Goal: Information Seeking & Learning: Learn about a topic

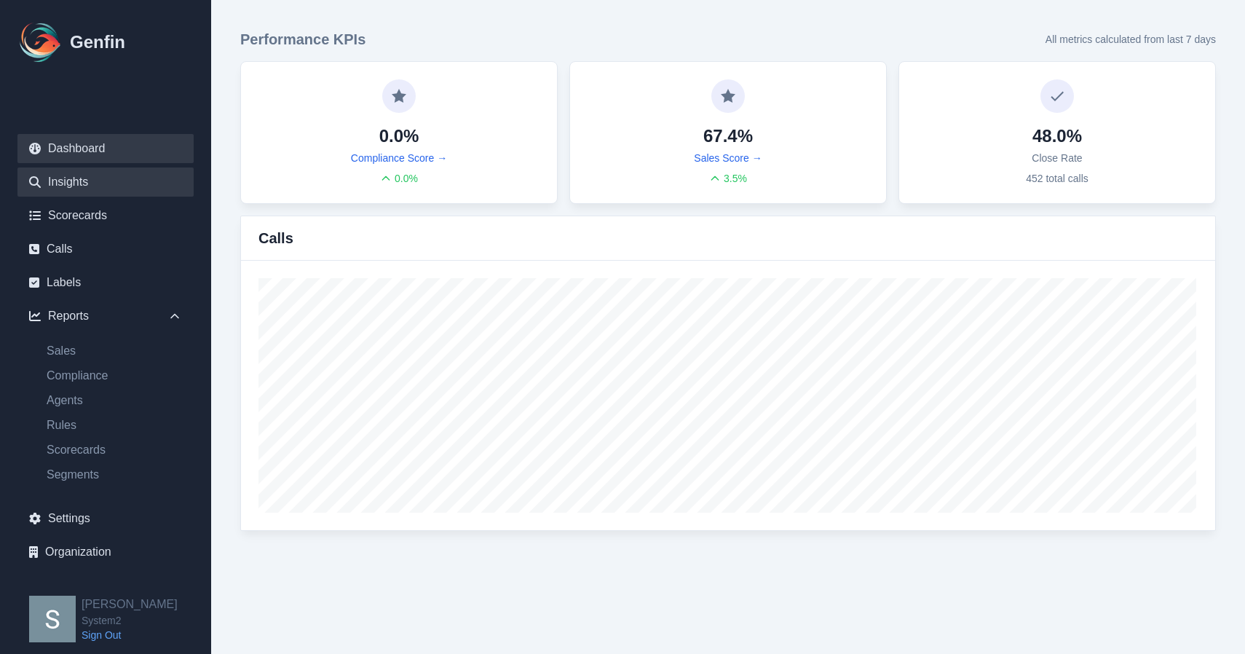
click at [127, 186] on link "Insights" at bounding box center [105, 181] width 176 height 29
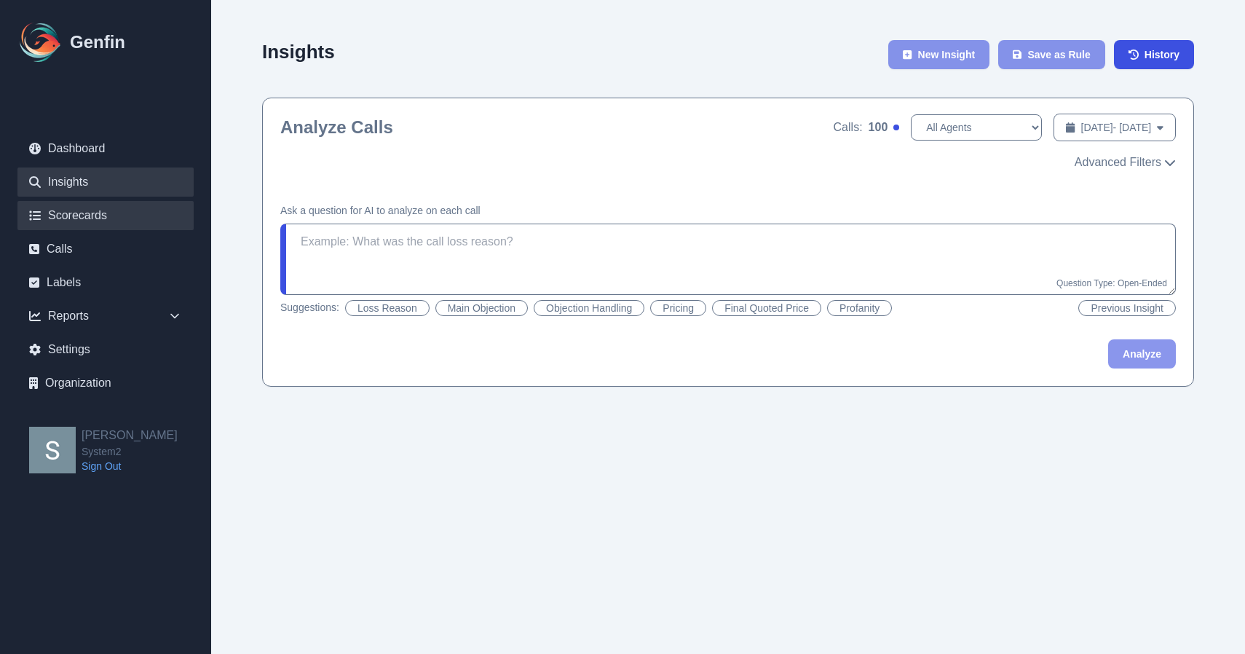
click at [116, 221] on link "Scorecards" at bounding box center [105, 215] width 176 height 29
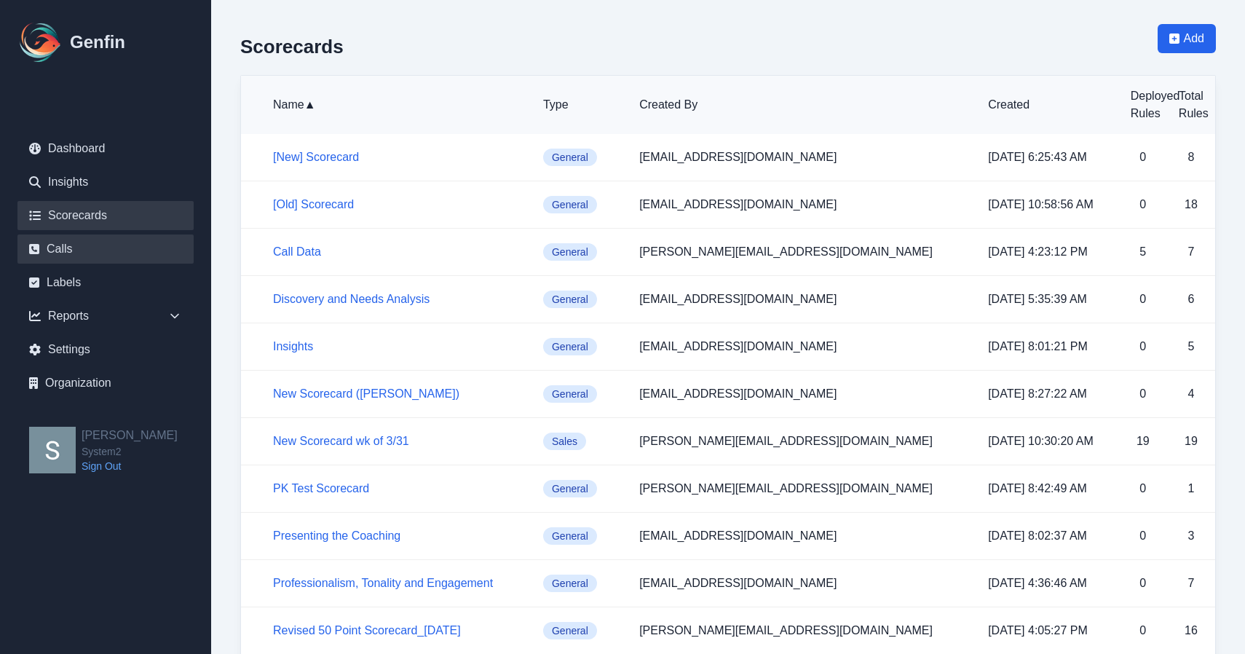
scroll to position [6, 0]
click at [81, 319] on div "Reports" at bounding box center [105, 315] width 176 height 29
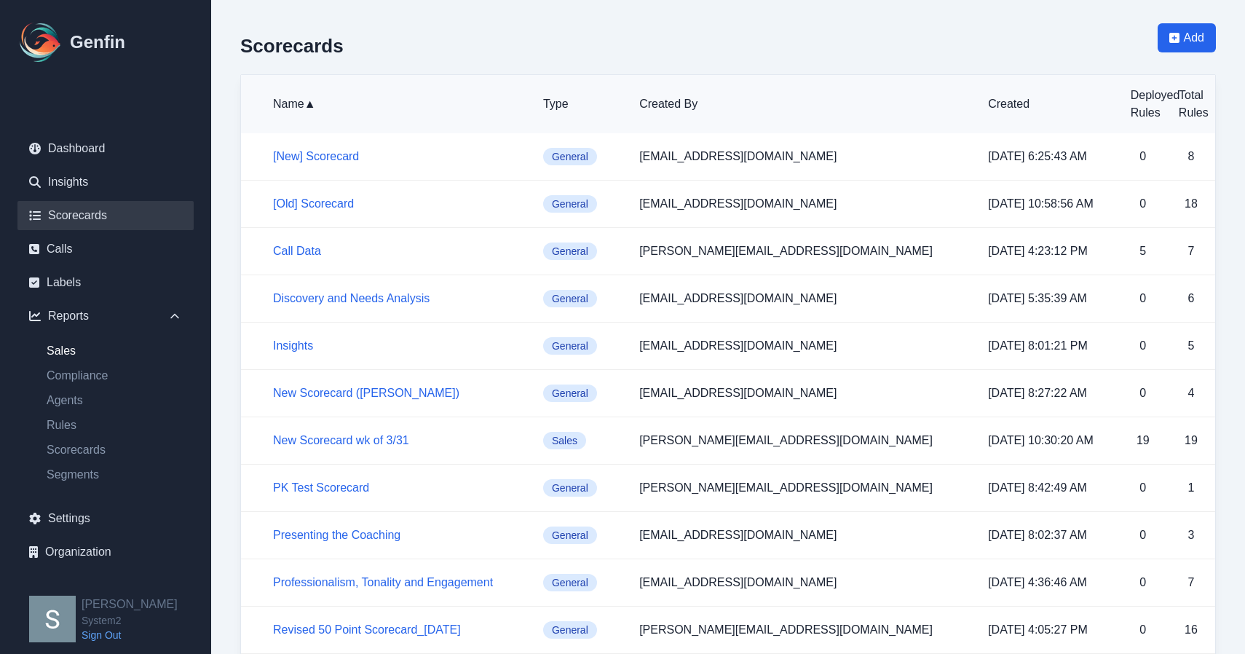
click at [76, 352] on link "Sales" at bounding box center [114, 350] width 159 height 17
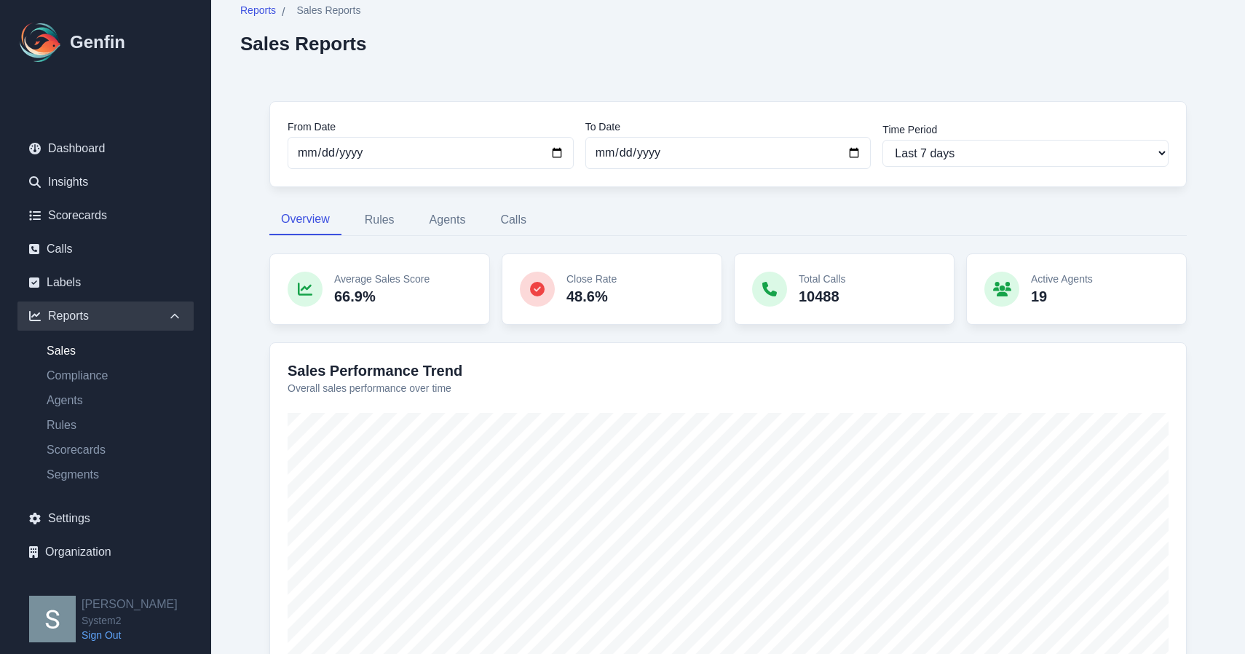
scroll to position [19, 0]
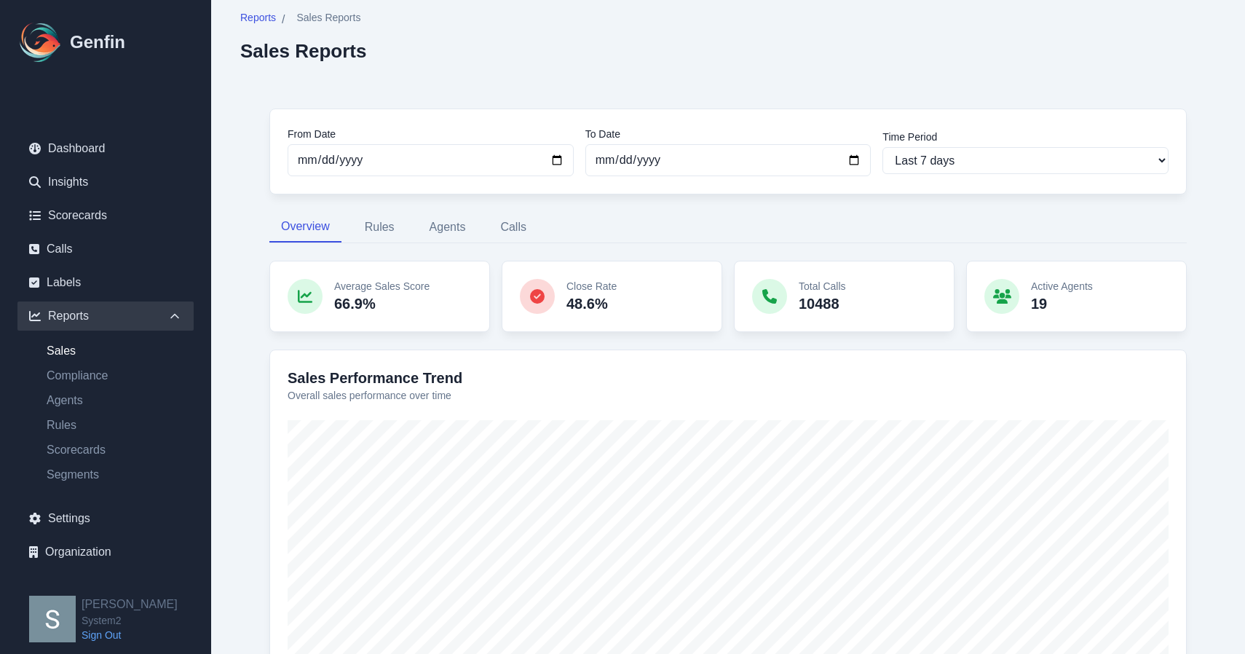
click at [390, 294] on p "66.9%" at bounding box center [381, 303] width 95 height 20
click at [595, 299] on p "48.6%" at bounding box center [591, 303] width 50 height 20
click at [844, 283] on p "Total Calls" at bounding box center [822, 286] width 47 height 15
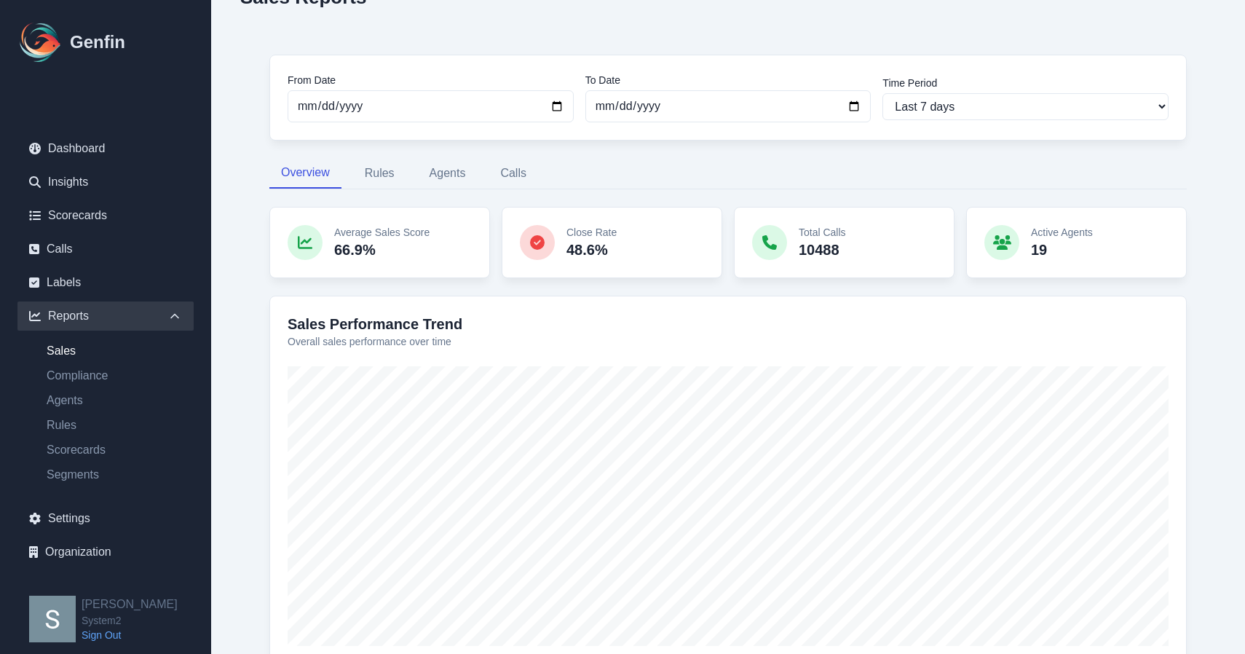
scroll to position [74, 0]
click at [384, 174] on button "Rules" at bounding box center [379, 172] width 53 height 31
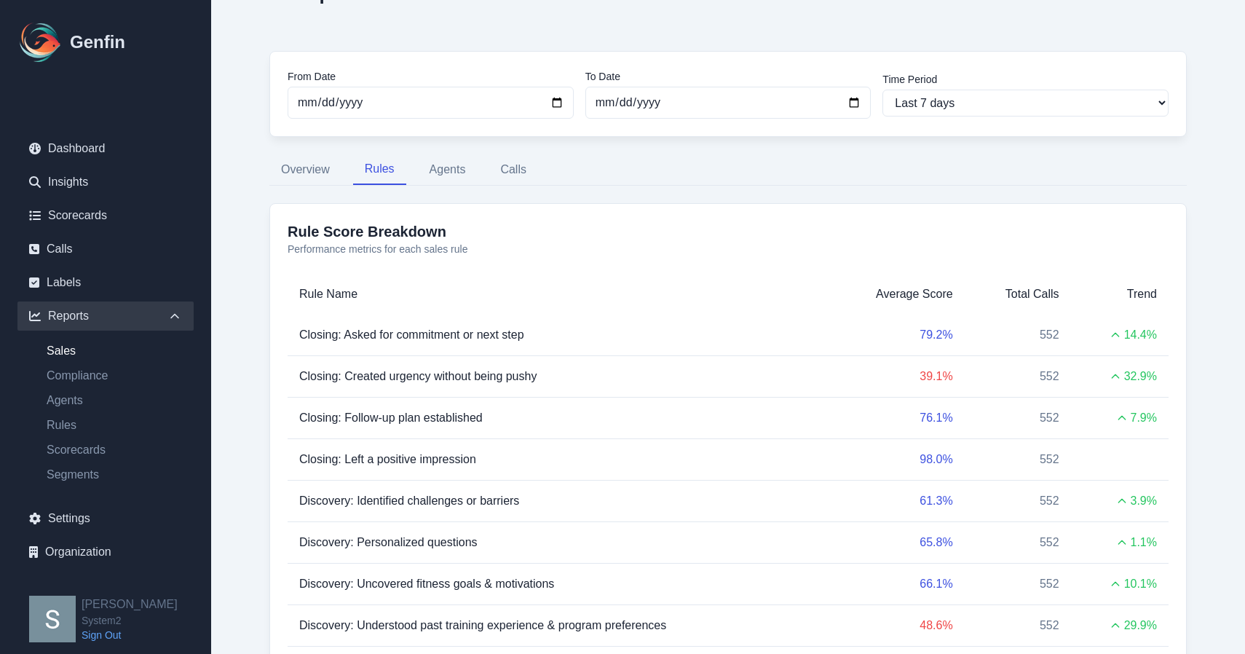
scroll to position [52, 0]
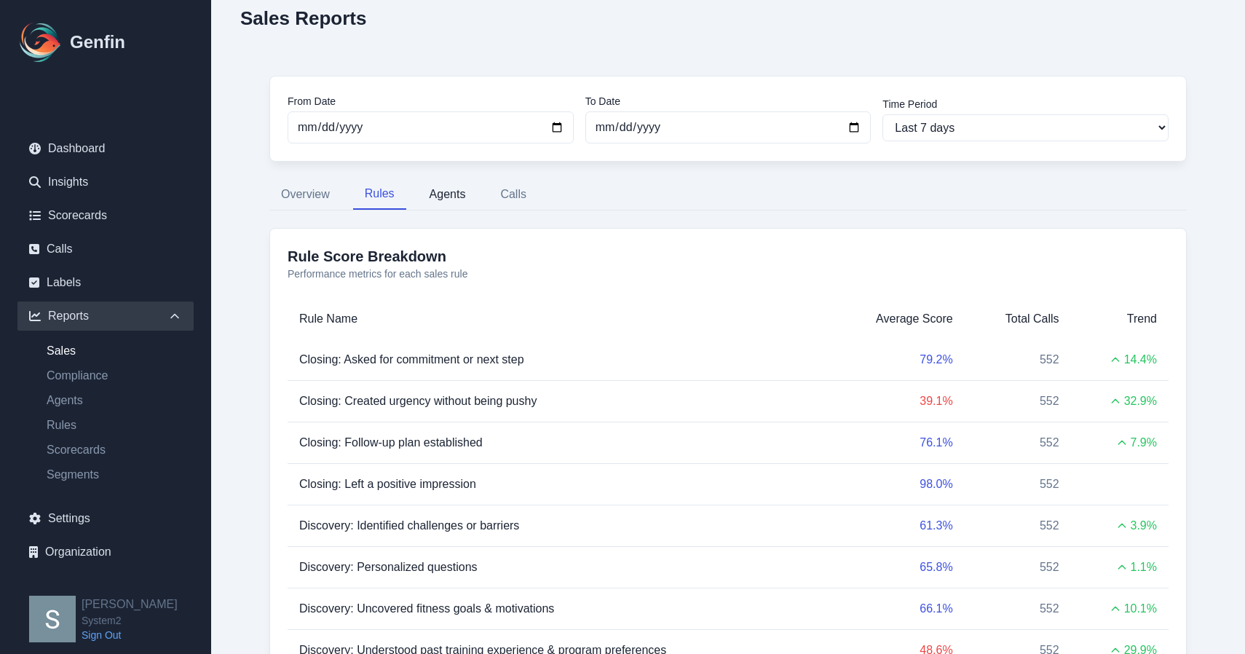
click at [432, 184] on button "Agents" at bounding box center [448, 194] width 60 height 31
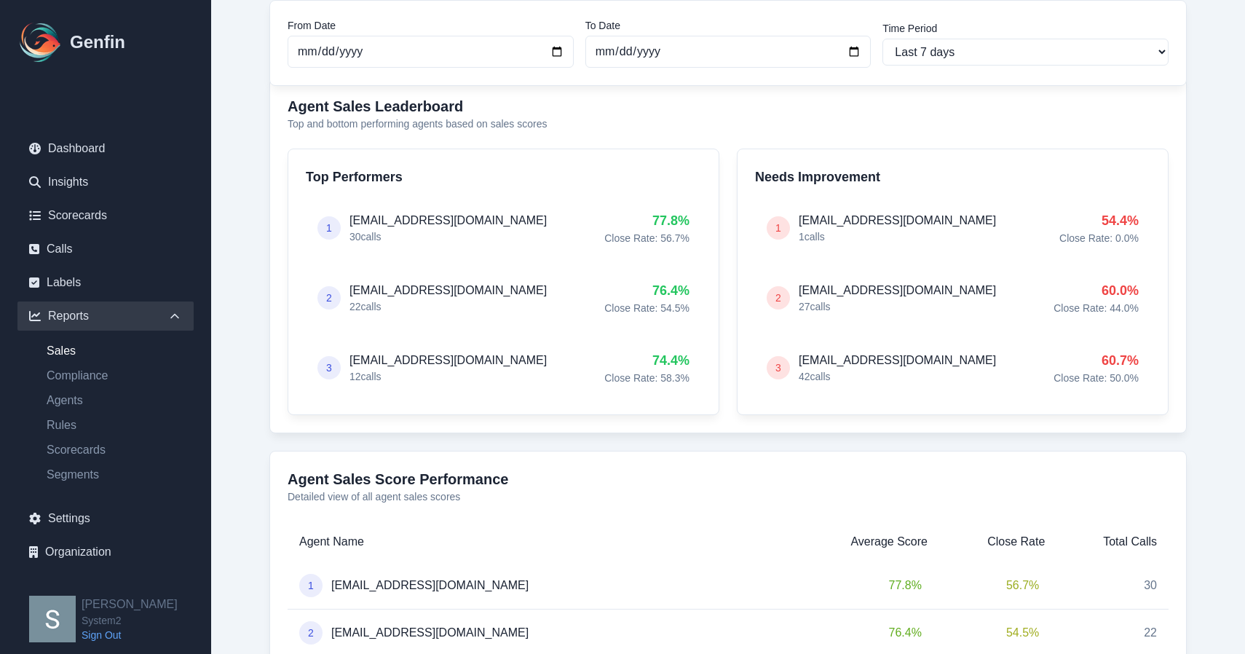
scroll to position [156, 0]
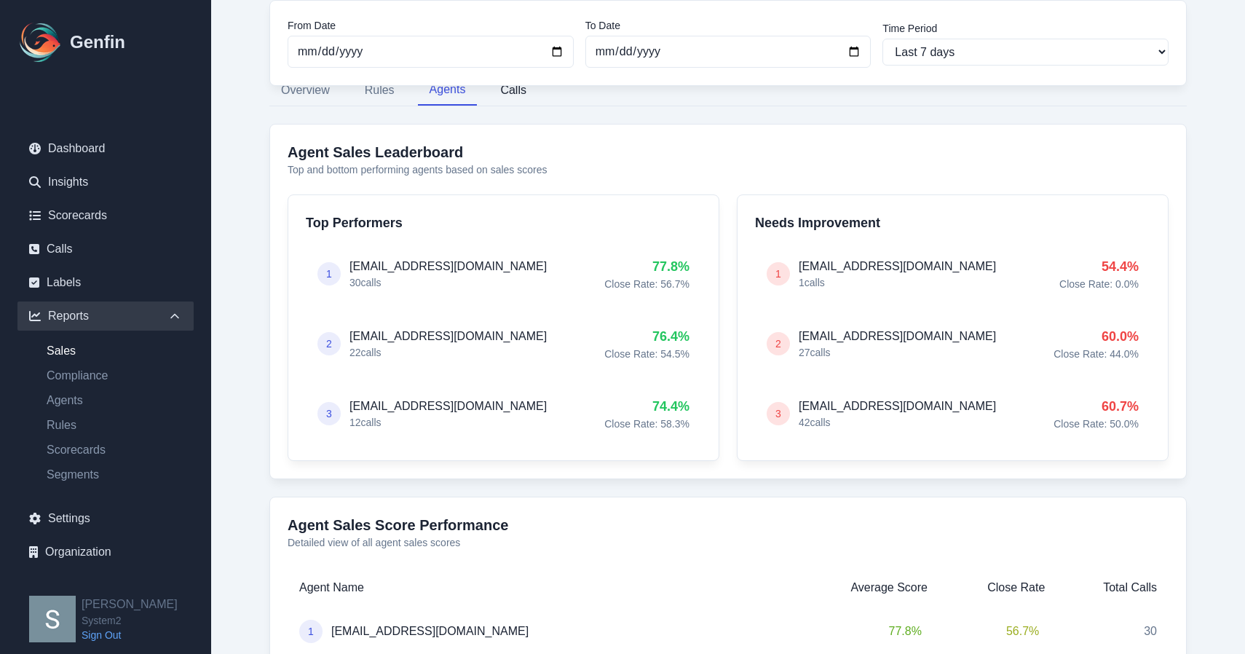
click at [520, 96] on button "Calls" at bounding box center [512, 90] width 49 height 31
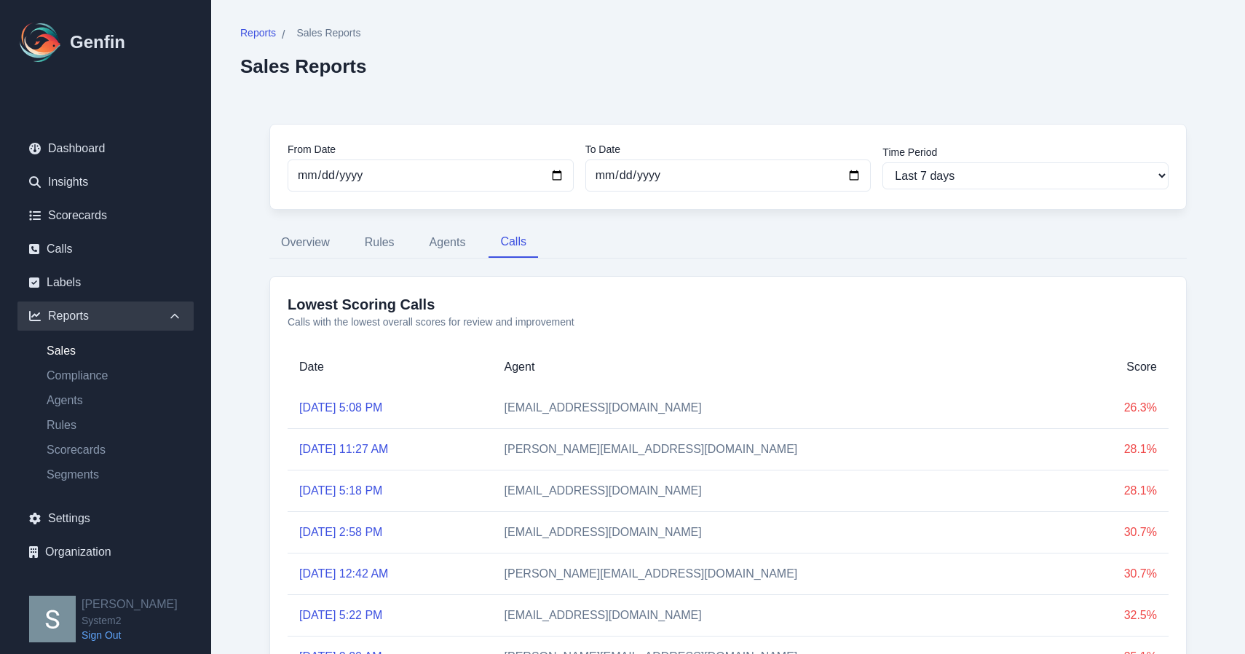
scroll to position [0, 0]
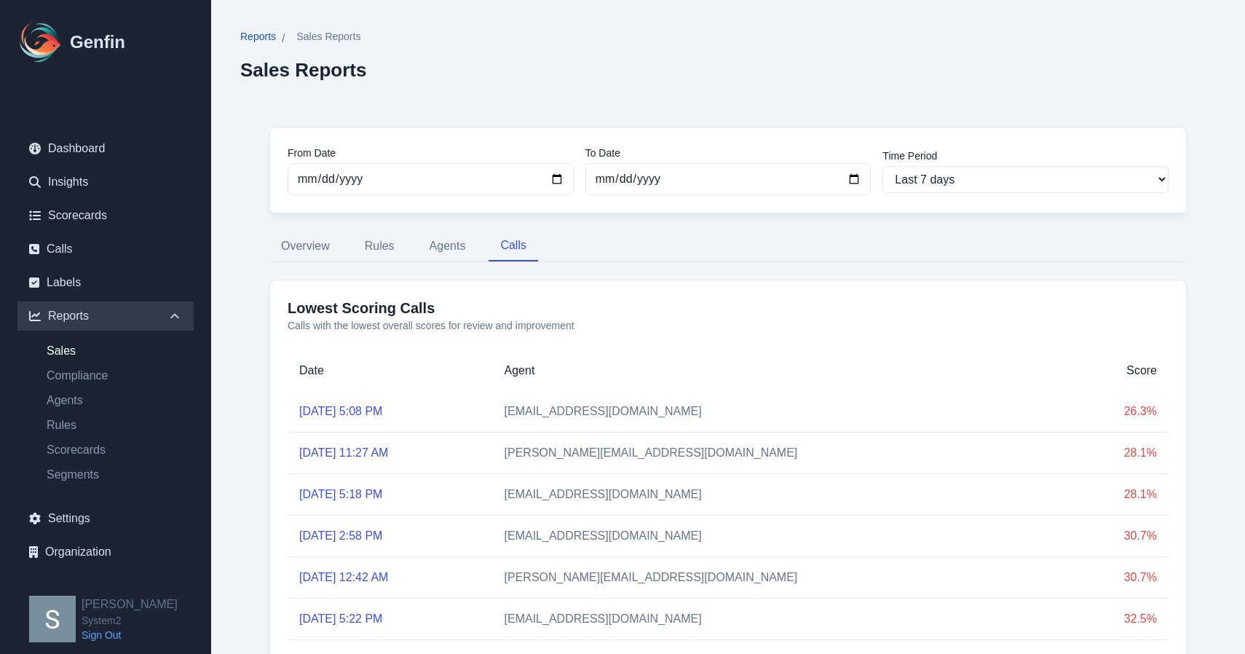
click at [256, 34] on span "Reports" at bounding box center [258, 36] width 36 height 15
click at [308, 250] on button "Overview" at bounding box center [305, 246] width 72 height 31
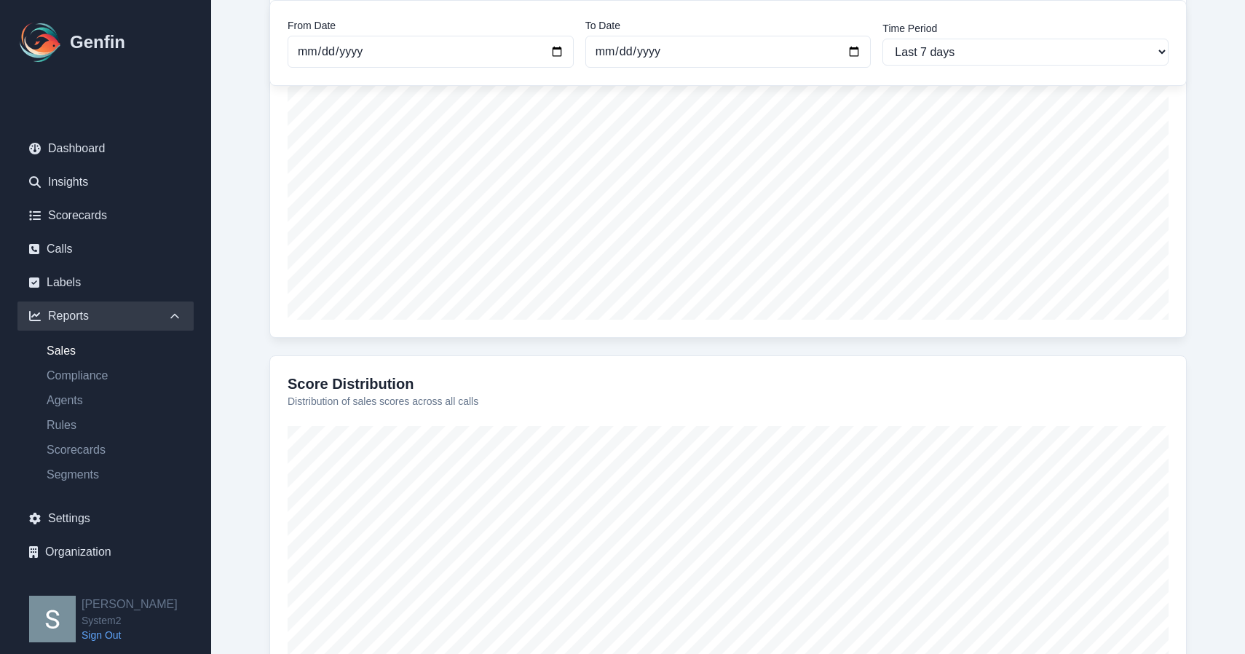
scroll to position [544, 0]
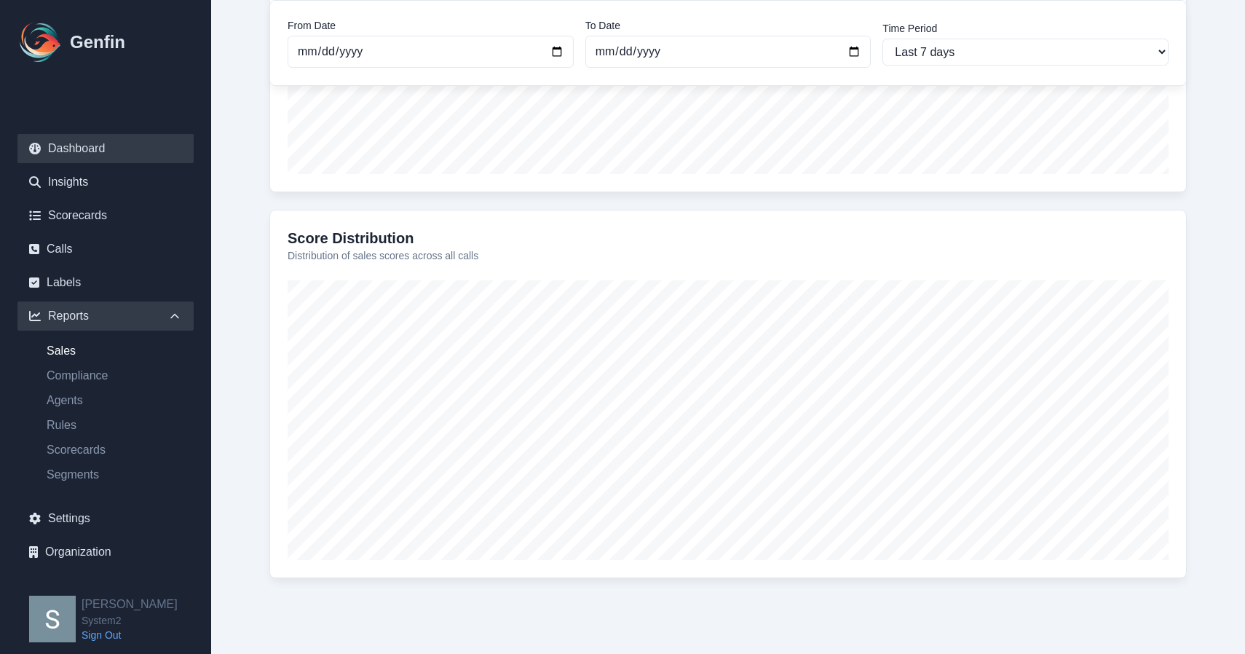
click at [75, 145] on link "Dashboard" at bounding box center [105, 148] width 176 height 29
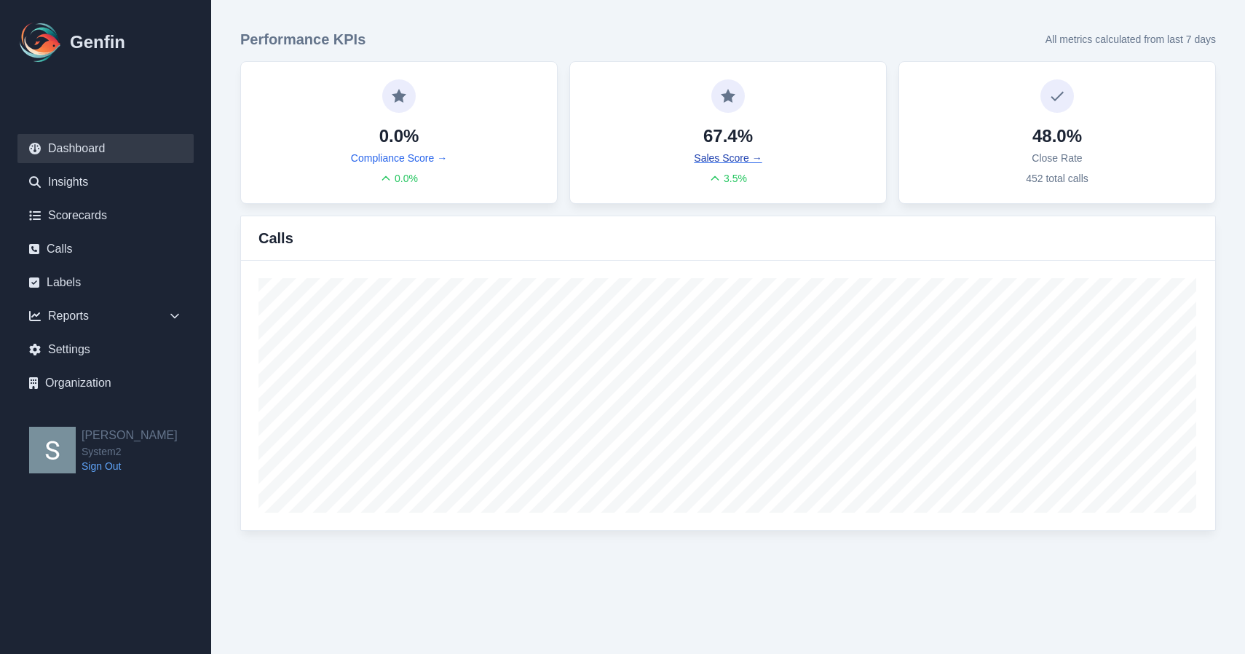
click at [709, 156] on link "Sales Score →" at bounding box center [728, 158] width 68 height 15
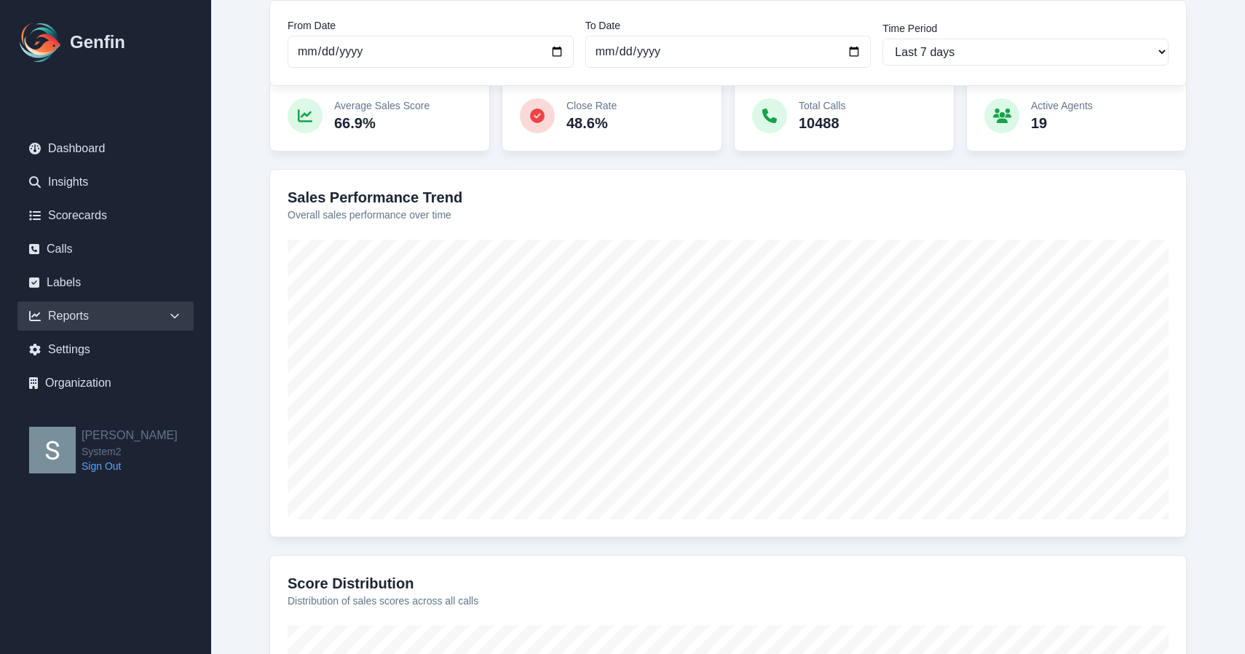
scroll to position [174, 0]
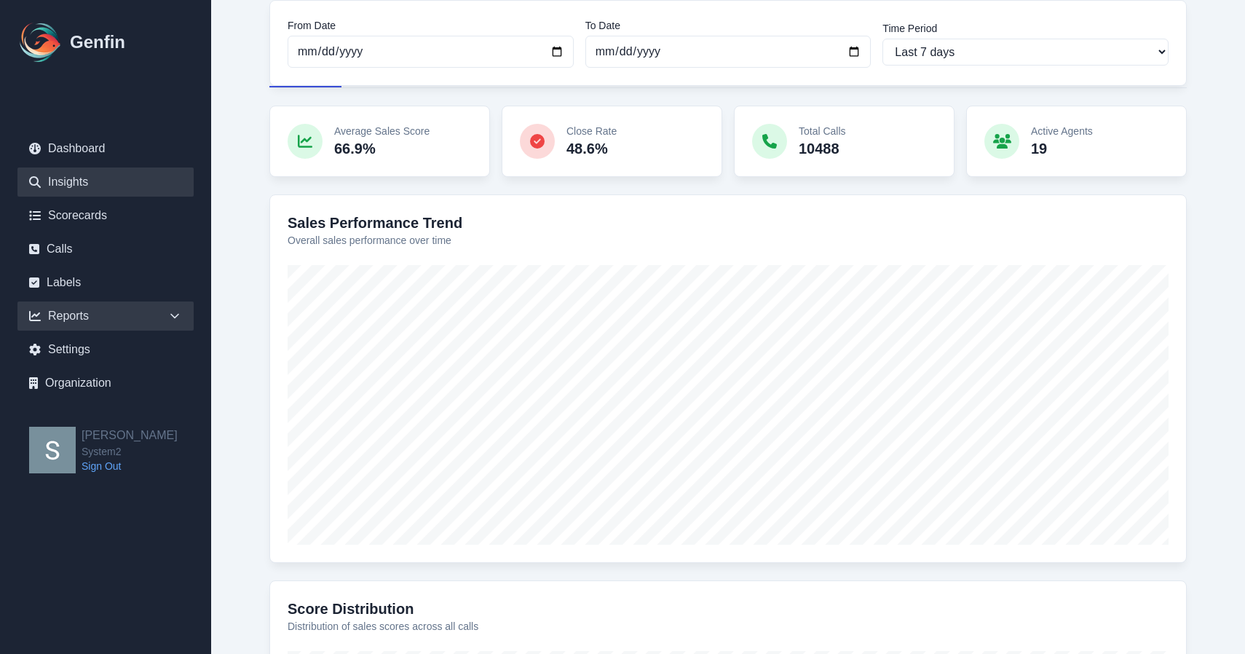
click at [54, 183] on link "Insights" at bounding box center [105, 181] width 176 height 29
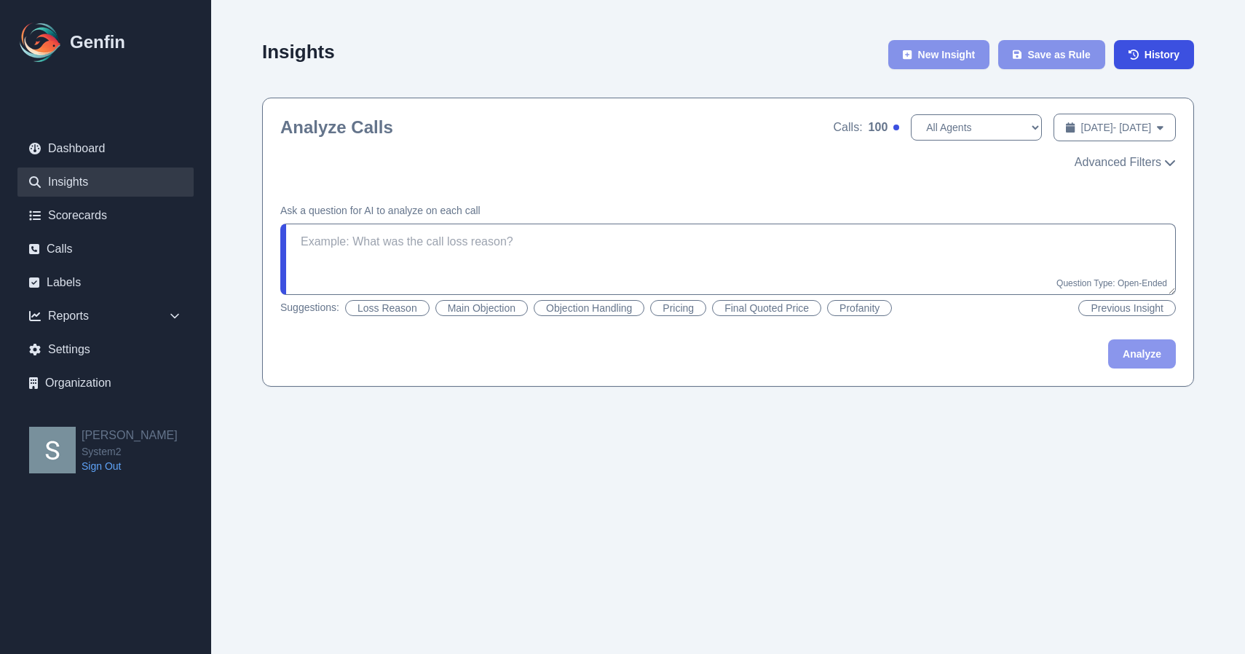
click at [698, 416] on html "Genfin Dashboard Insights Scorecards Calls Labels Reports Sales Compliance Agen…" at bounding box center [622, 208] width 1245 height 416
click at [95, 213] on link "Scorecards" at bounding box center [105, 215] width 176 height 29
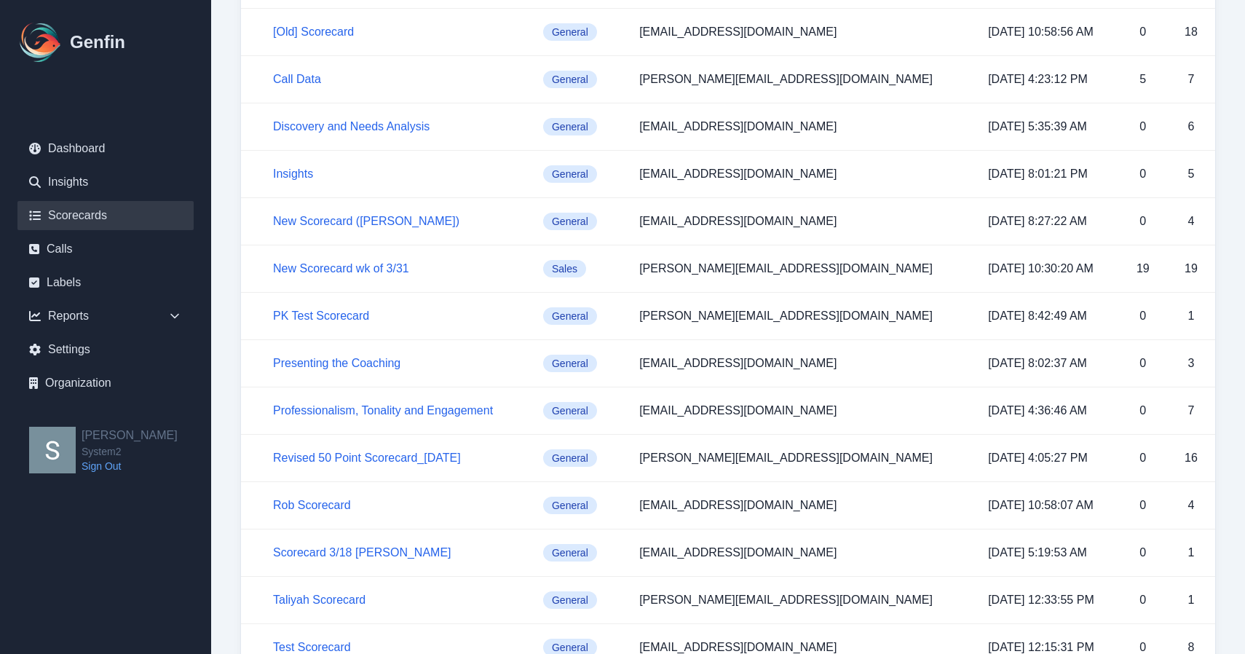
scroll to position [176, 0]
click at [304, 79] on link "Call Data" at bounding box center [297, 80] width 48 height 12
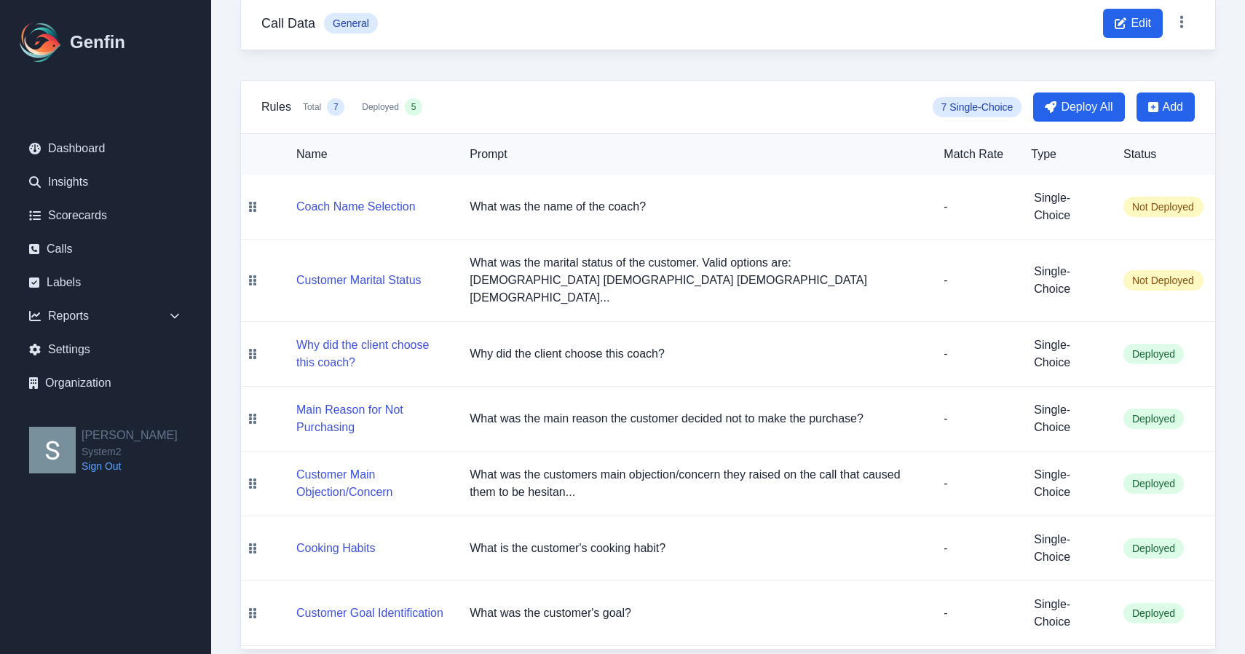
scroll to position [109, 0]
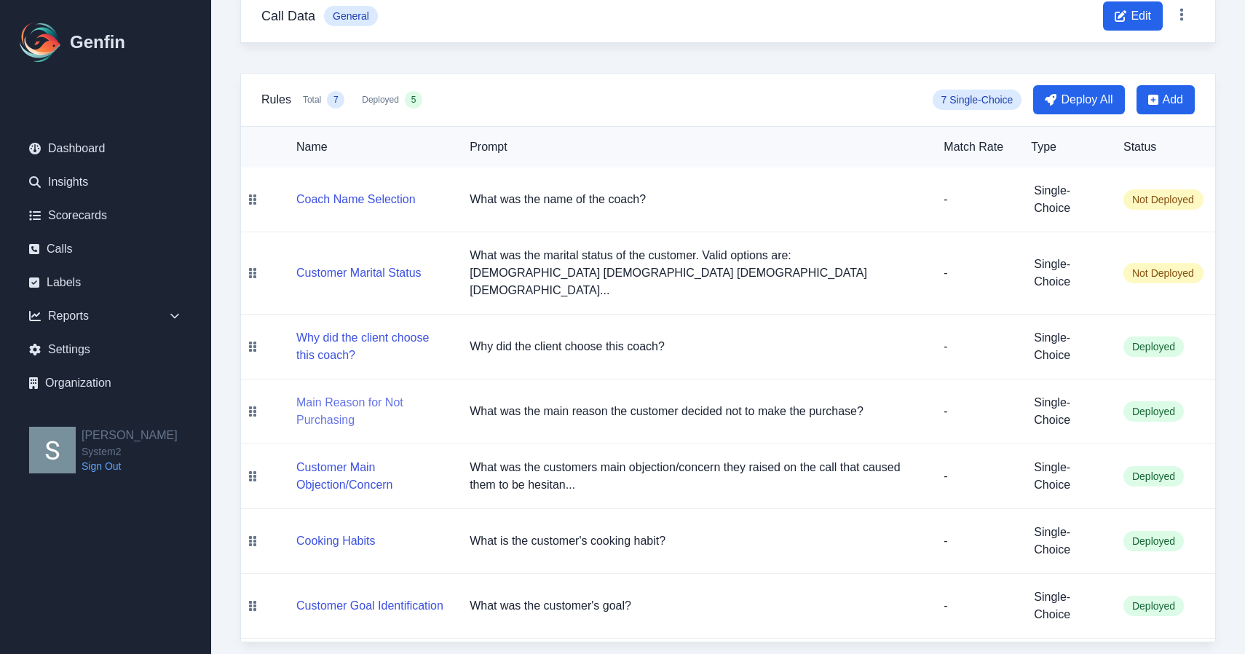
click at [359, 394] on button "Main Reason for Not Purchasing" at bounding box center [371, 411] width 150 height 35
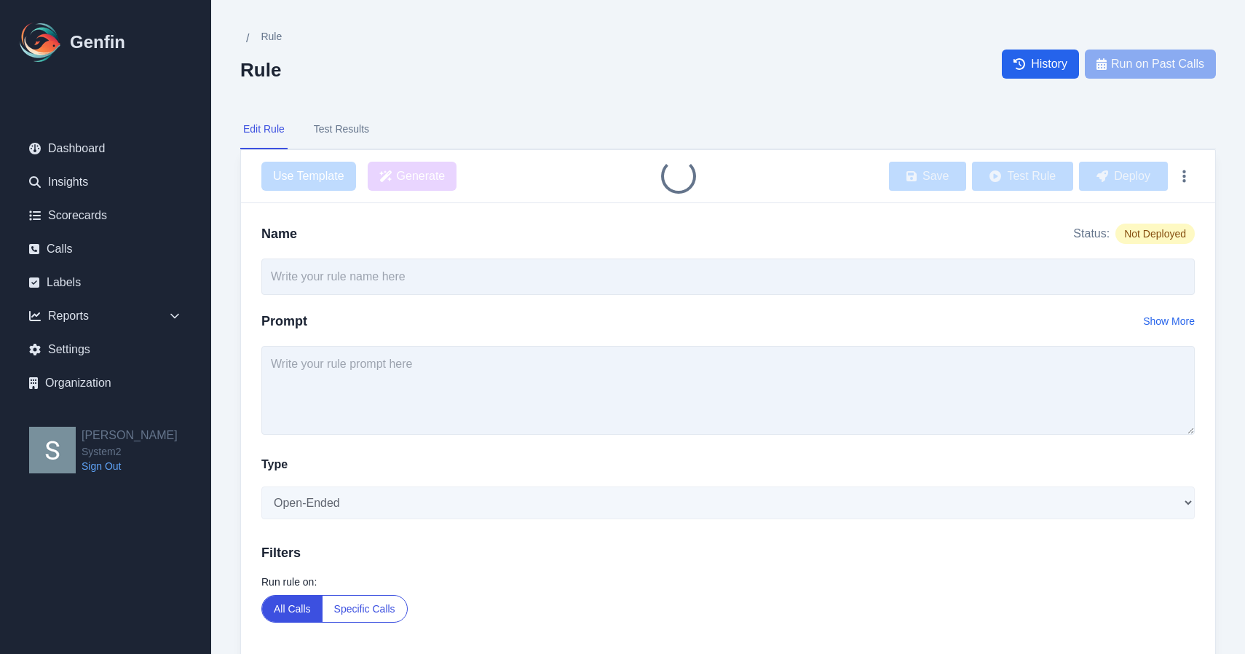
type input "Main Reason for Not Purchasing"
type textarea "What was the main reason the customer decided not to make the purchase?"
select select "Single-Choice"
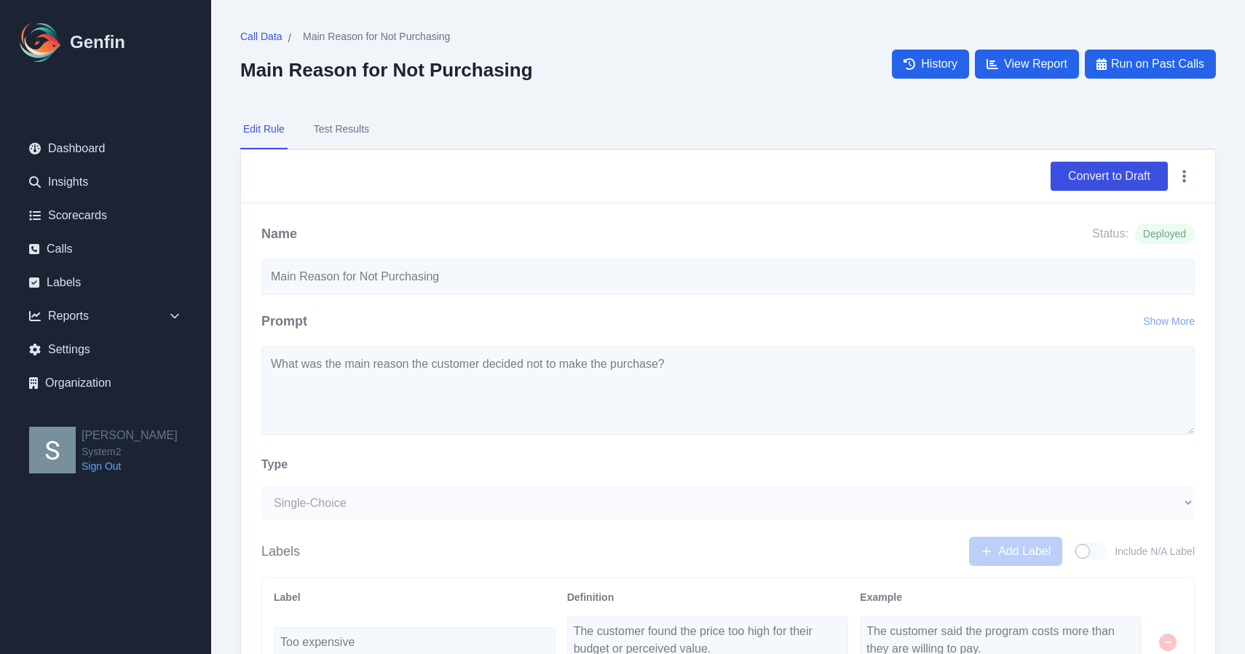
click at [358, 129] on button "Test Results" at bounding box center [341, 129] width 61 height 39
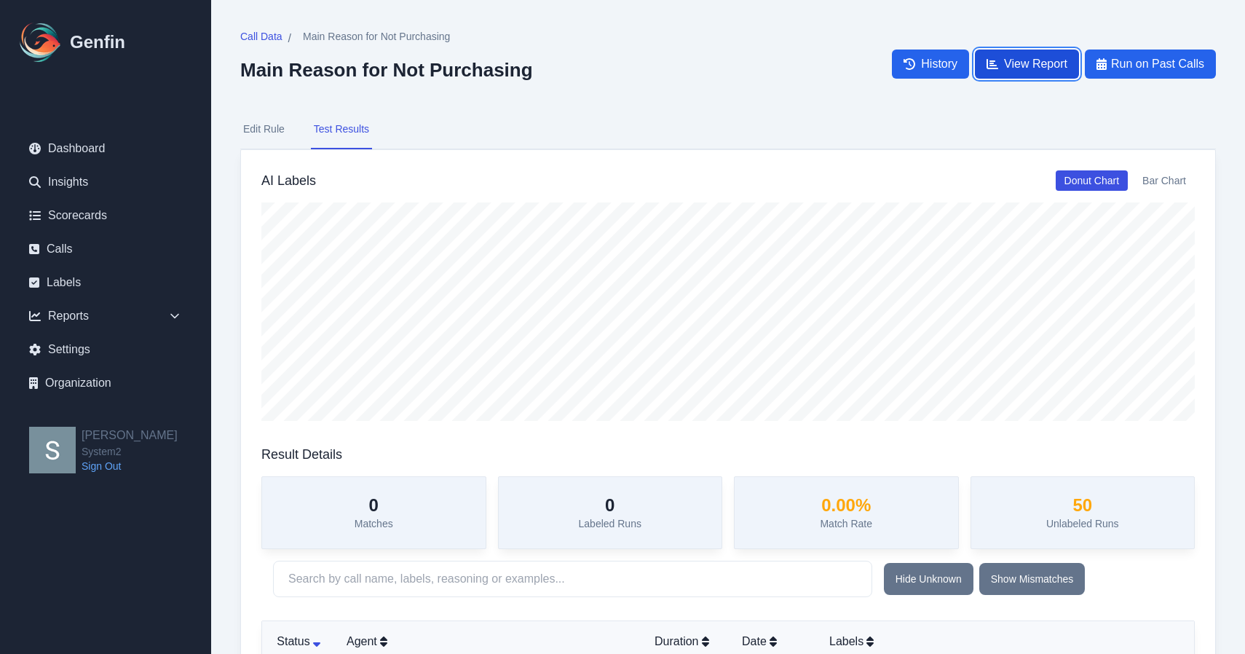
click at [1012, 60] on span "View Report" at bounding box center [1035, 63] width 63 height 17
select select "14"
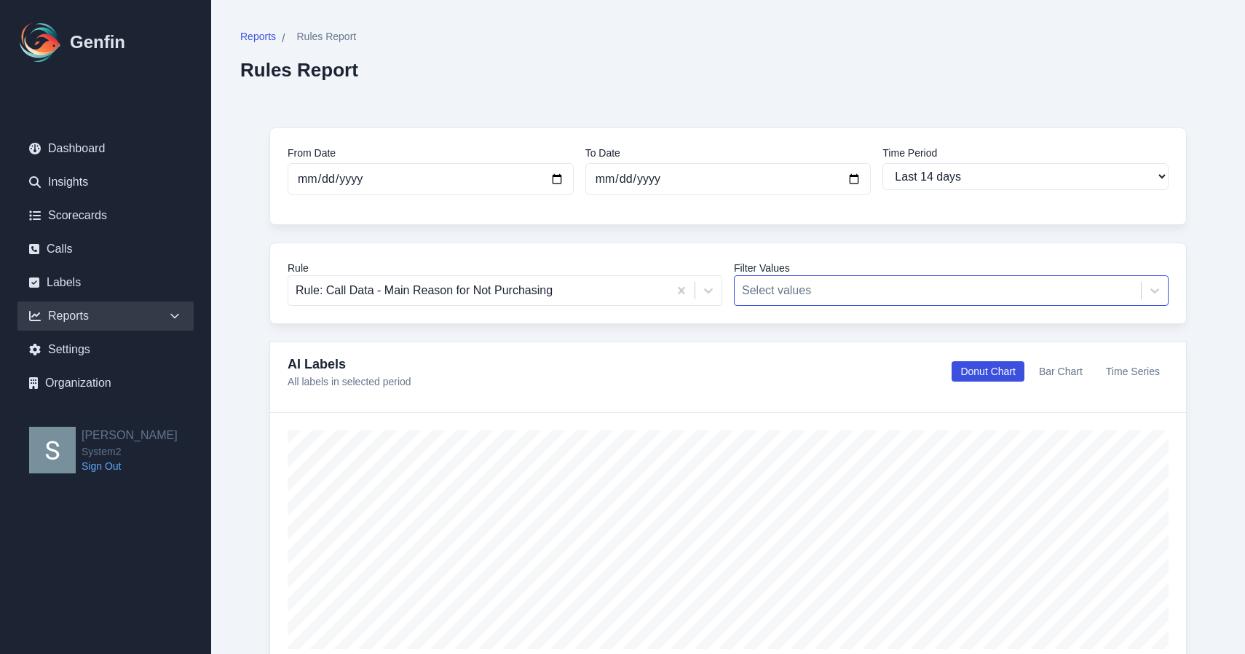
click at [769, 297] on div at bounding box center [938, 290] width 392 height 20
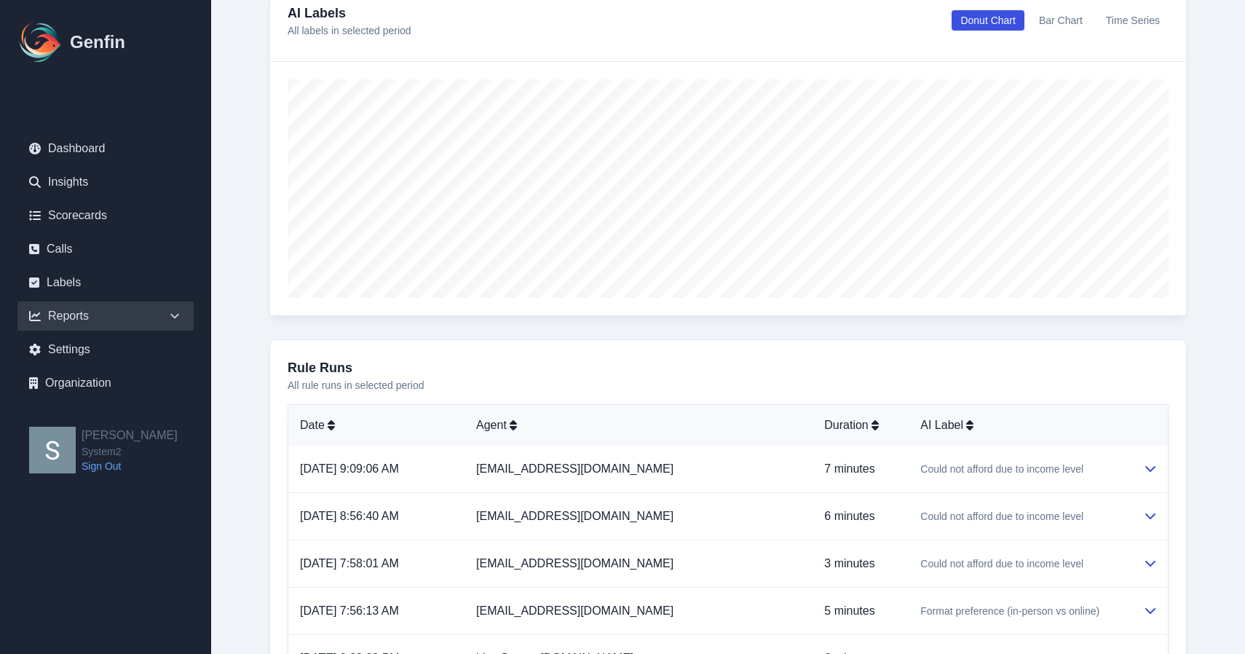
scroll to position [398, 0]
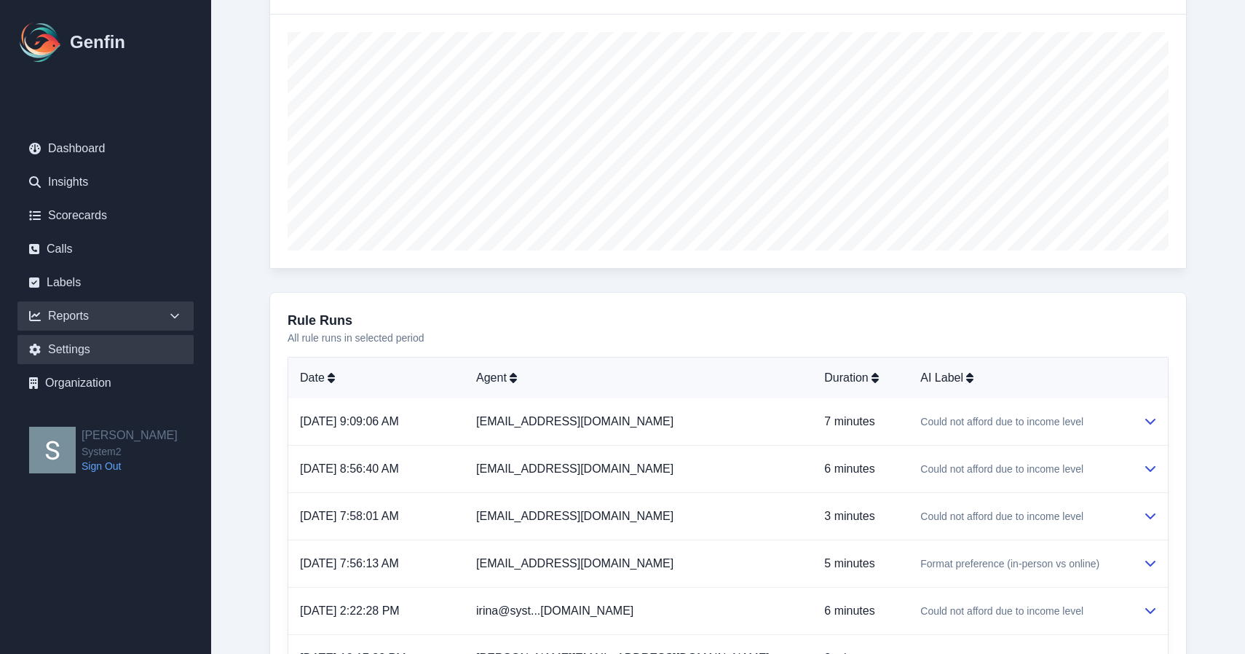
click at [76, 352] on link "Settings" at bounding box center [105, 349] width 176 height 29
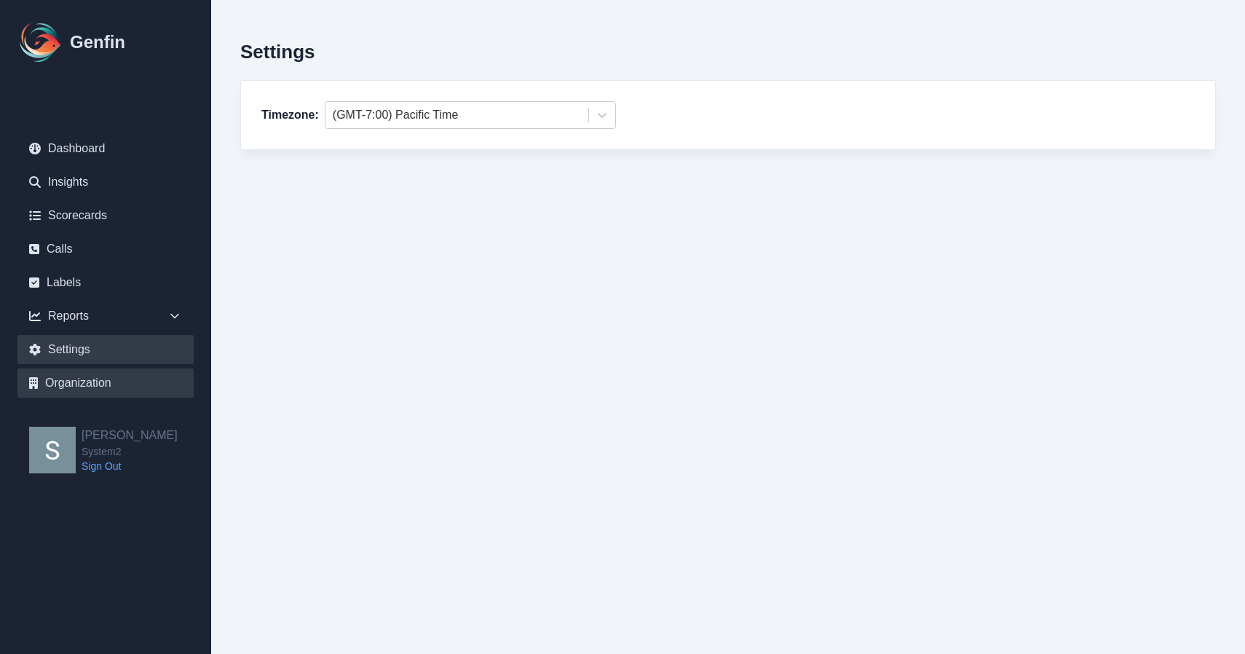
click at [94, 394] on link "Organization" at bounding box center [105, 382] width 176 height 29
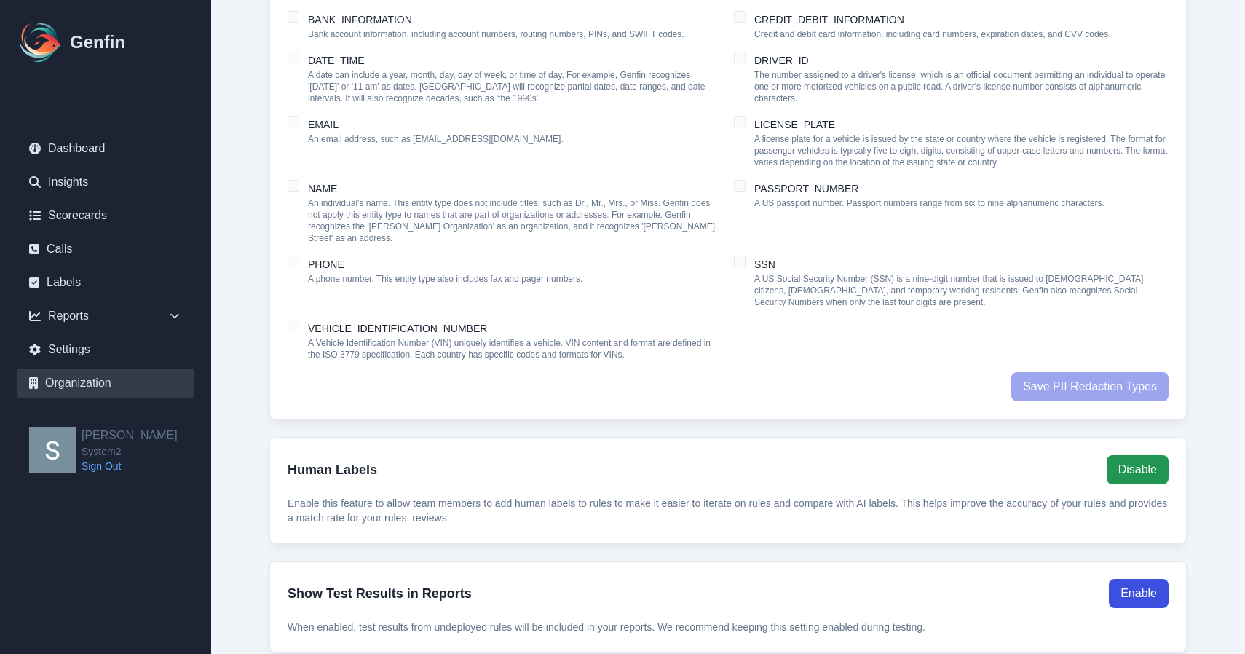
scroll to position [1509, 0]
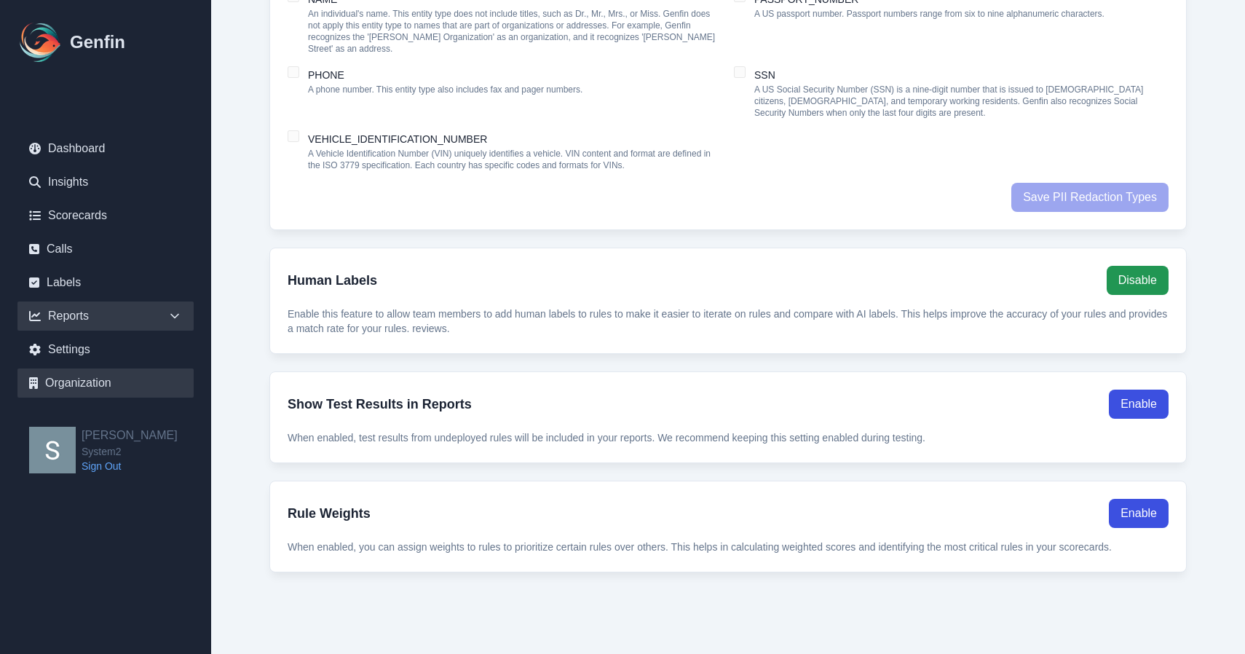
click at [132, 314] on div "Reports" at bounding box center [105, 315] width 176 height 29
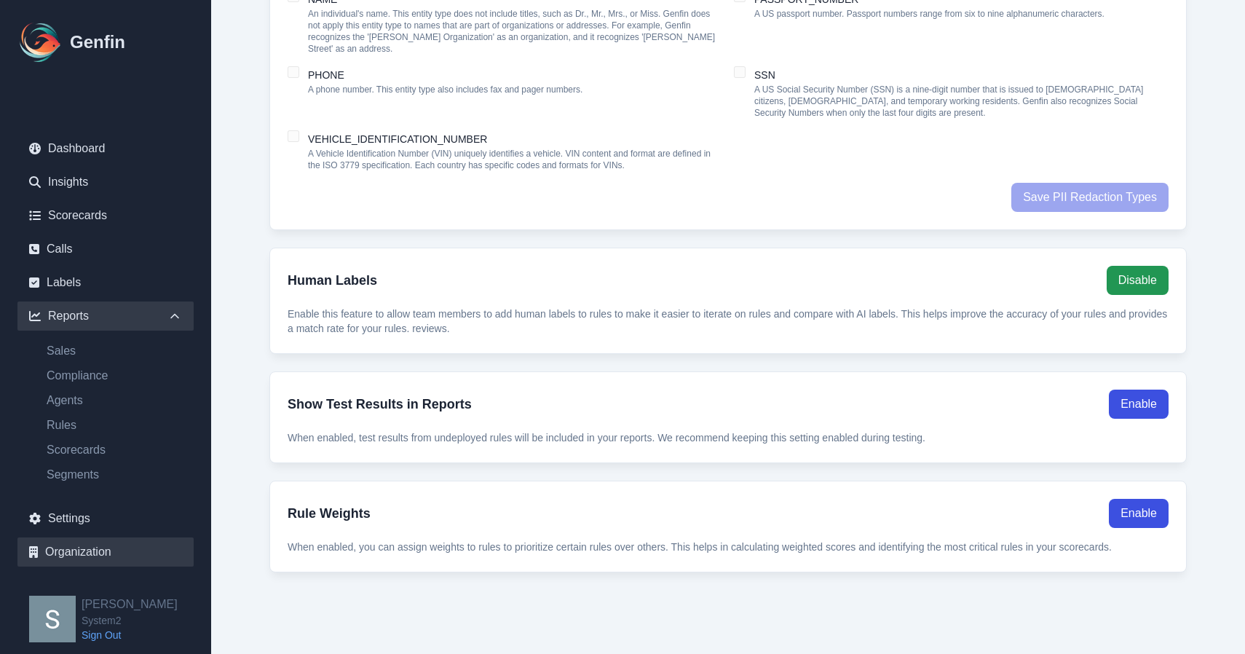
click at [91, 326] on div "Reports" at bounding box center [105, 315] width 176 height 29
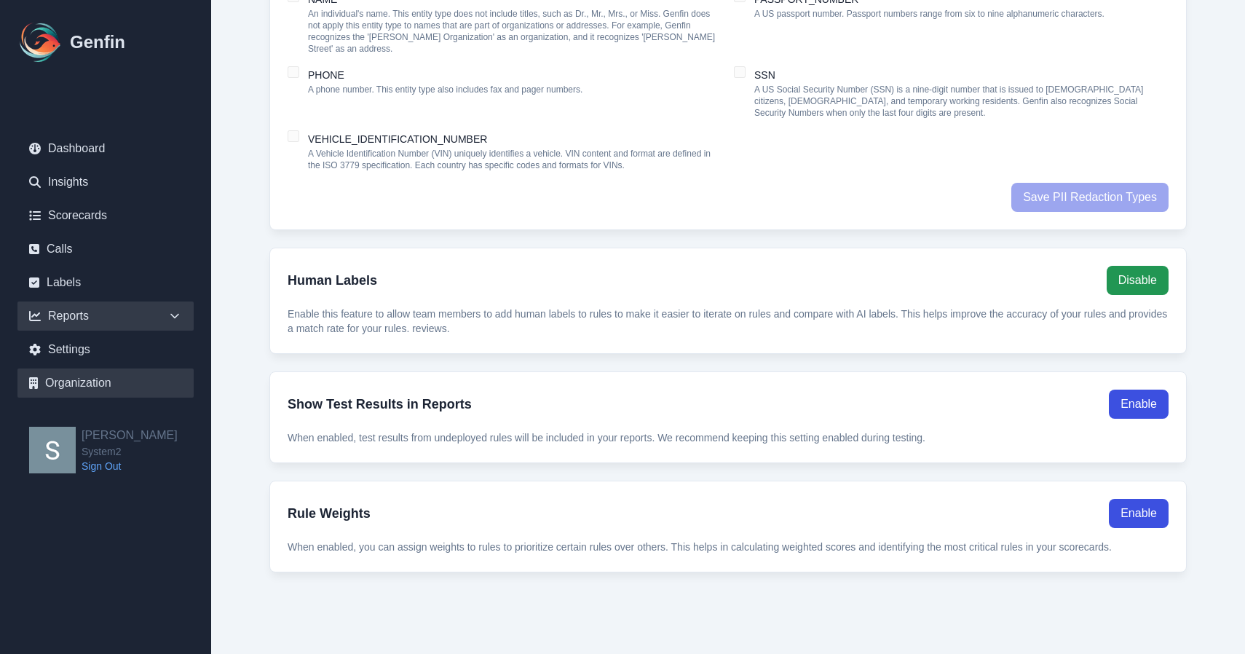
click at [75, 318] on div "Reports" at bounding box center [105, 315] width 176 height 29
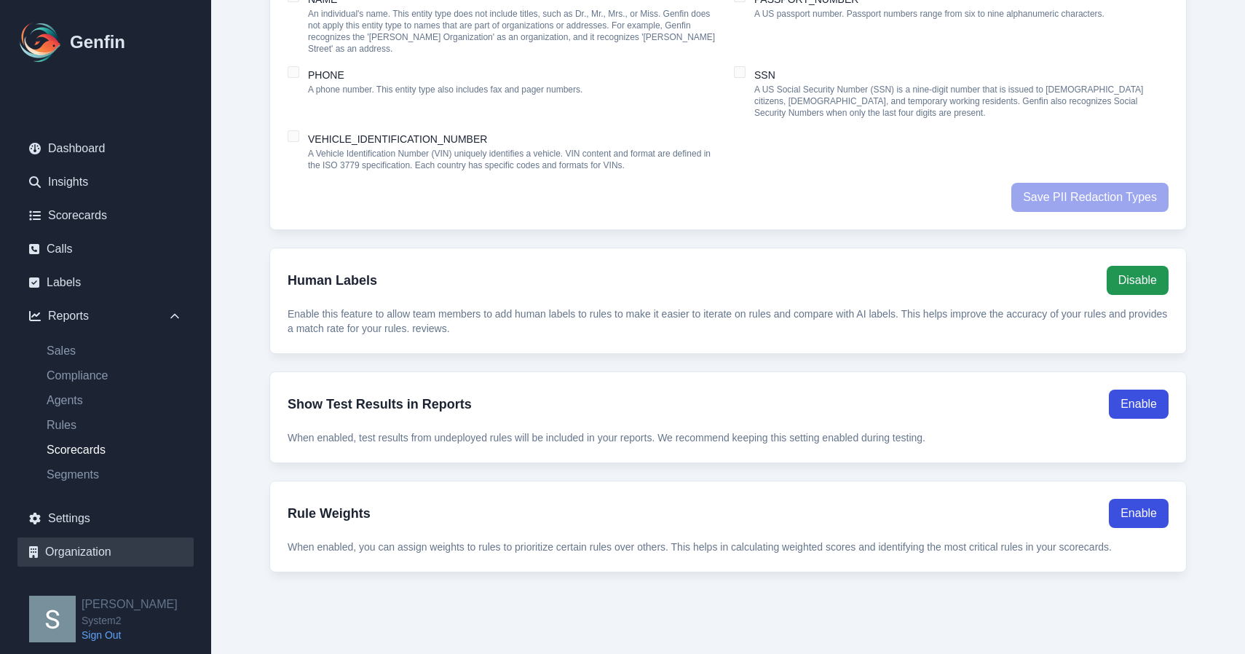
click at [83, 453] on link "Scorecards" at bounding box center [114, 449] width 159 height 17
select select "14"
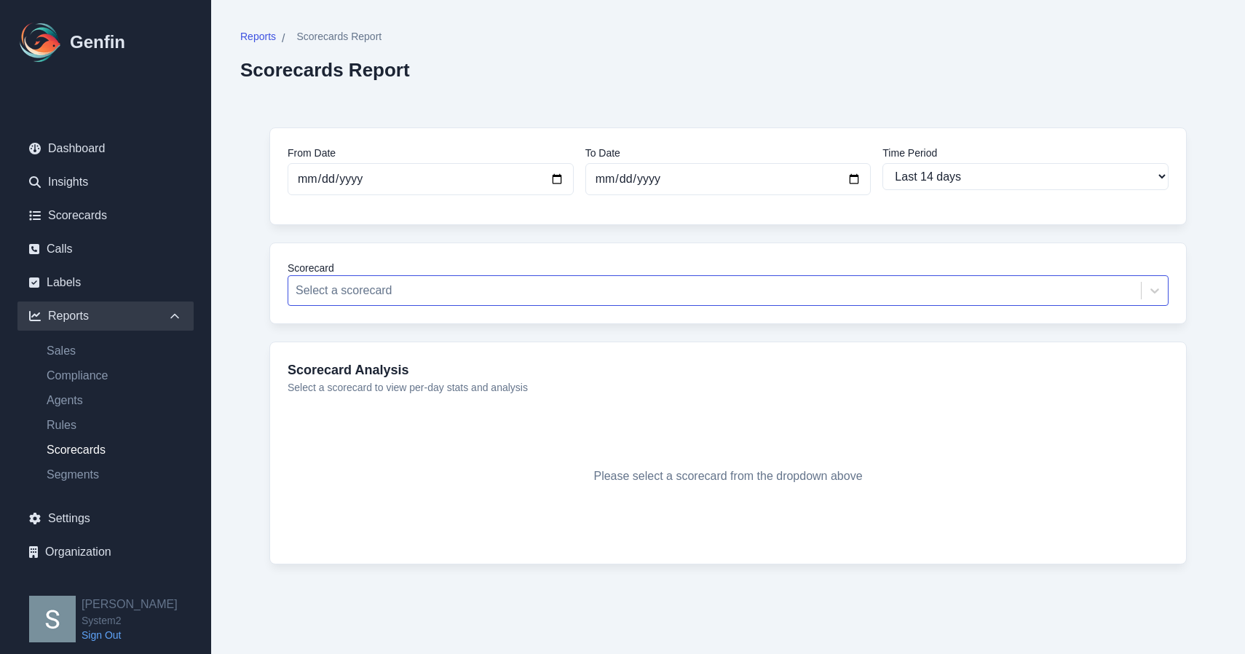
click at [346, 290] on div at bounding box center [715, 290] width 838 height 20
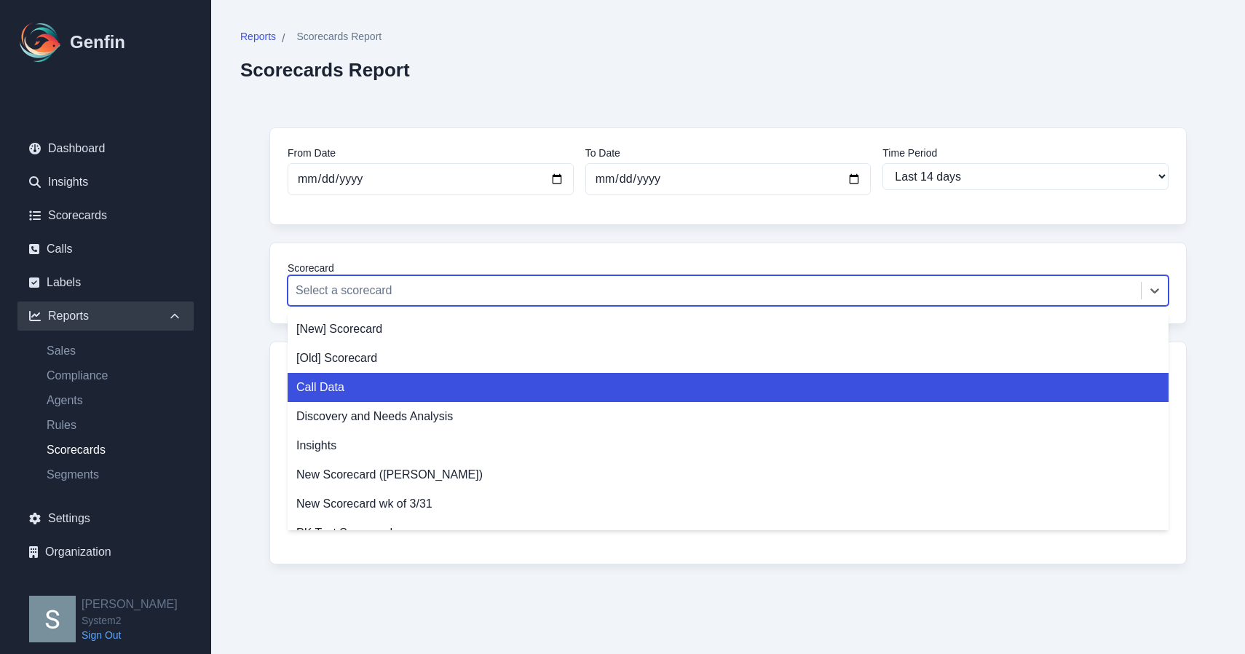
click at [333, 389] on div "Call Data" at bounding box center [728, 387] width 881 height 29
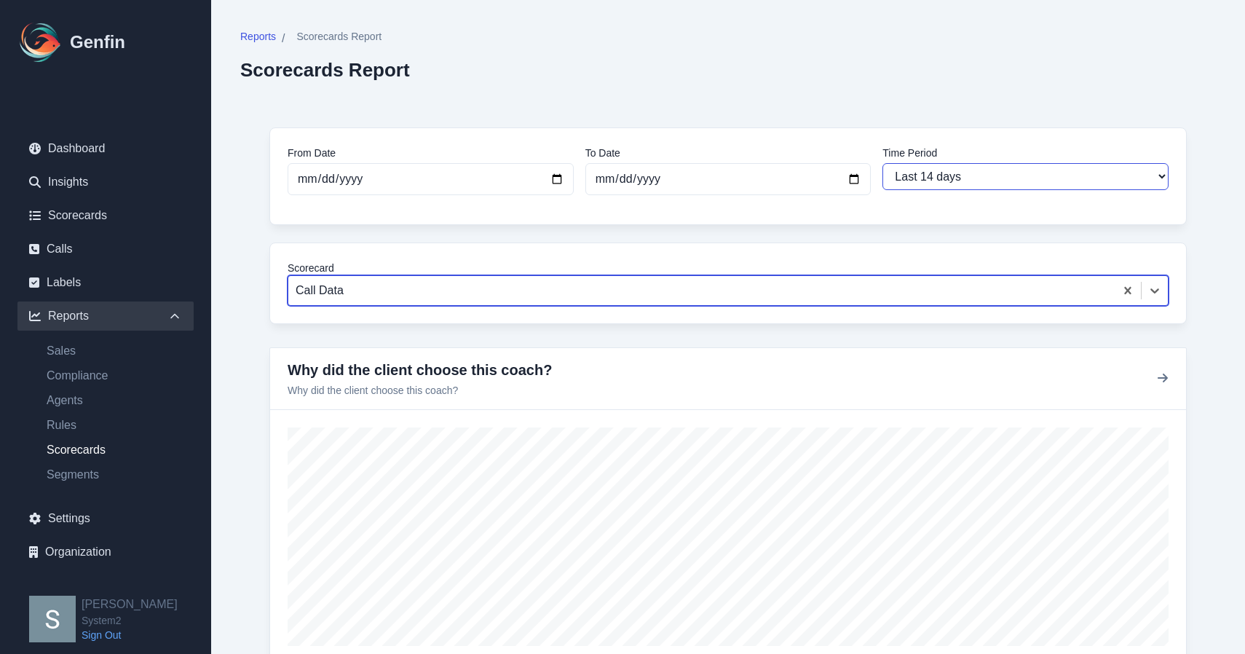
click at [987, 186] on select "Last 7 days Last 14 days Last 30 days Last 90 days Last 180 days Last 365 days …" at bounding box center [1025, 176] width 286 height 27
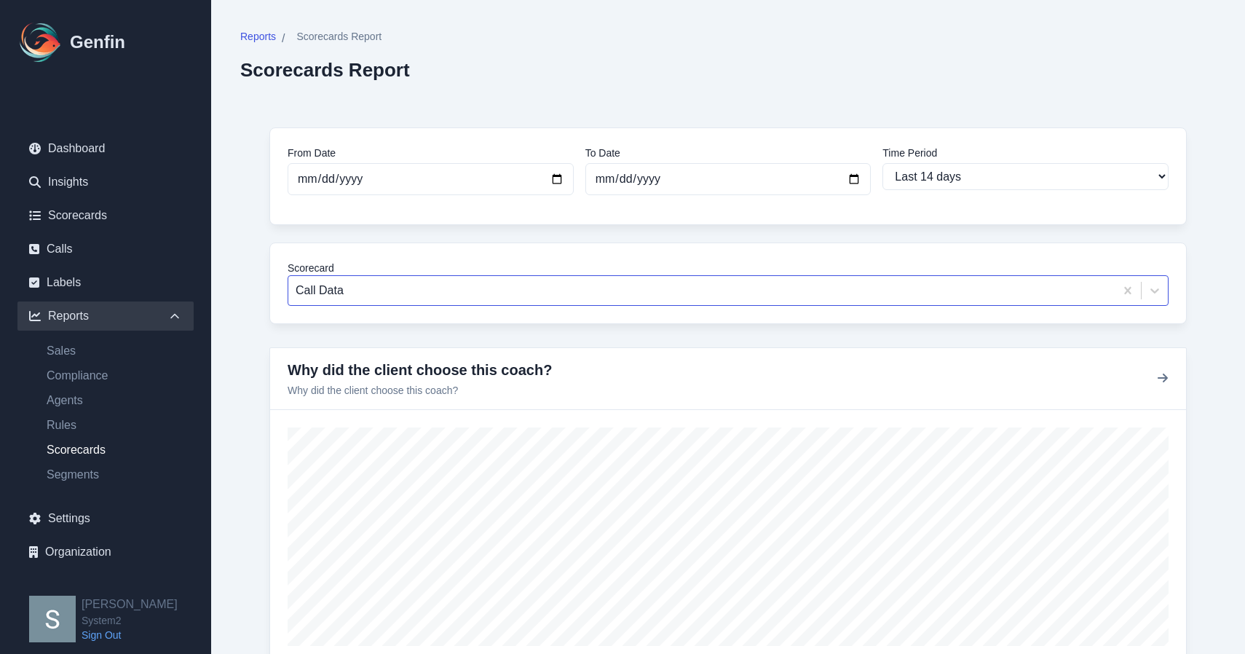
click at [894, 283] on div at bounding box center [702, 290] width 812 height 20
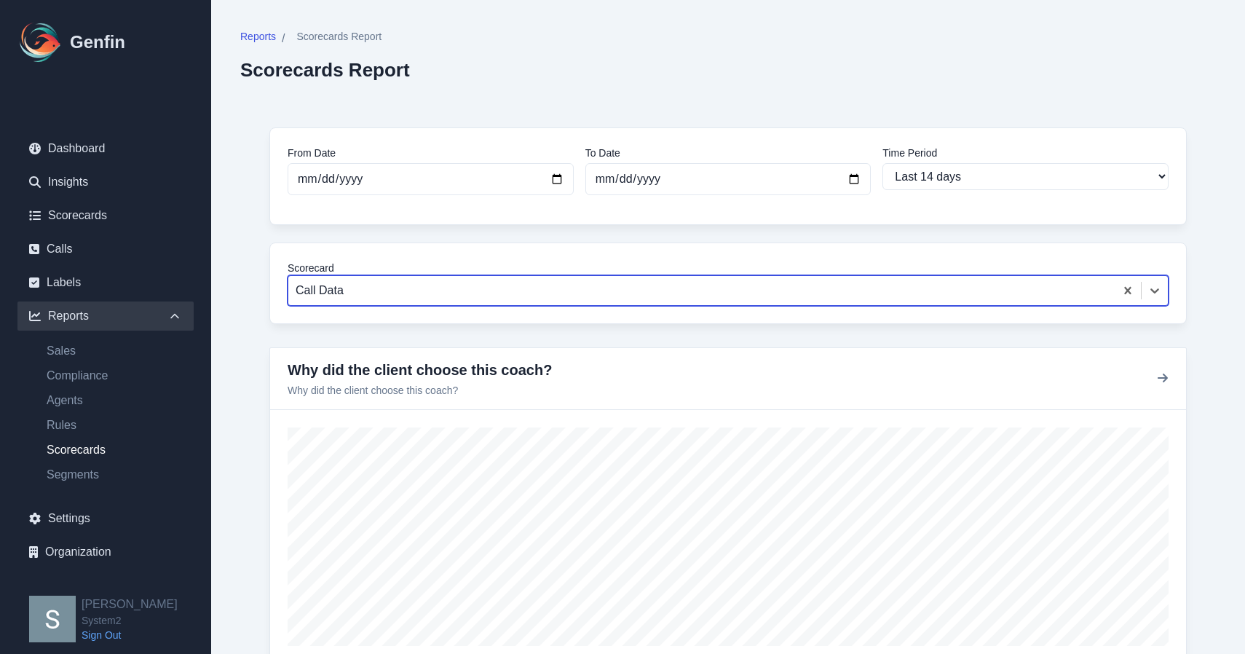
click at [894, 283] on div at bounding box center [702, 290] width 812 height 20
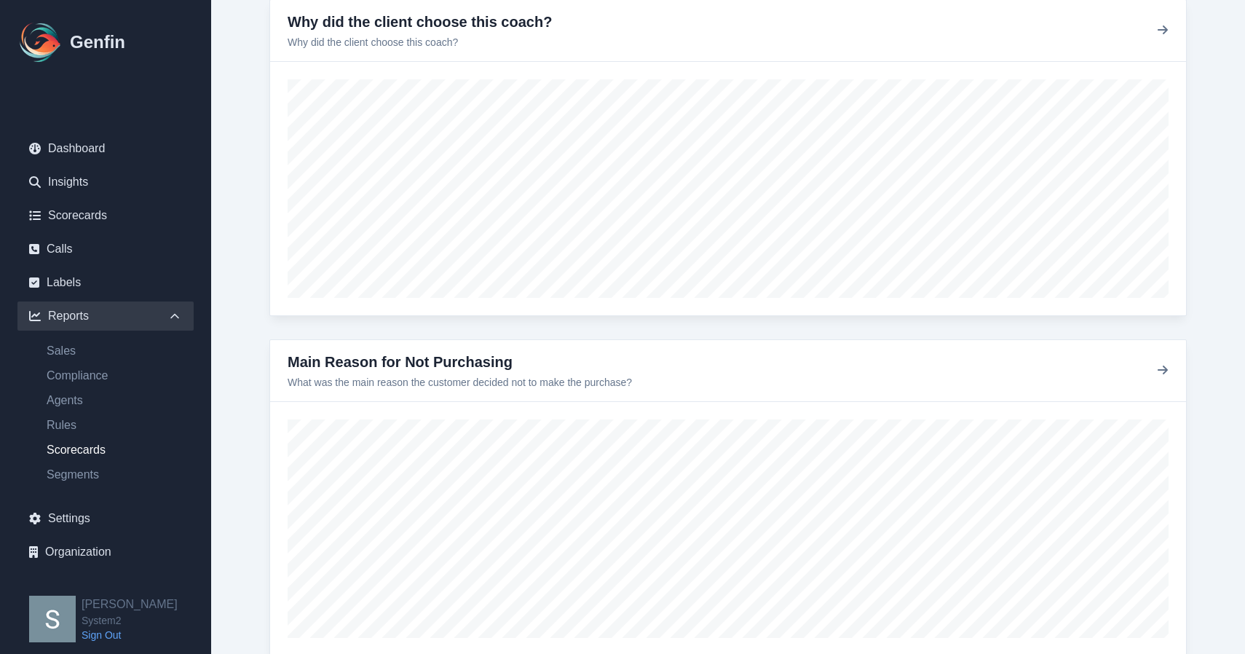
scroll to position [351, 0]
click at [67, 426] on link "Rules" at bounding box center [114, 424] width 159 height 17
select select "14"
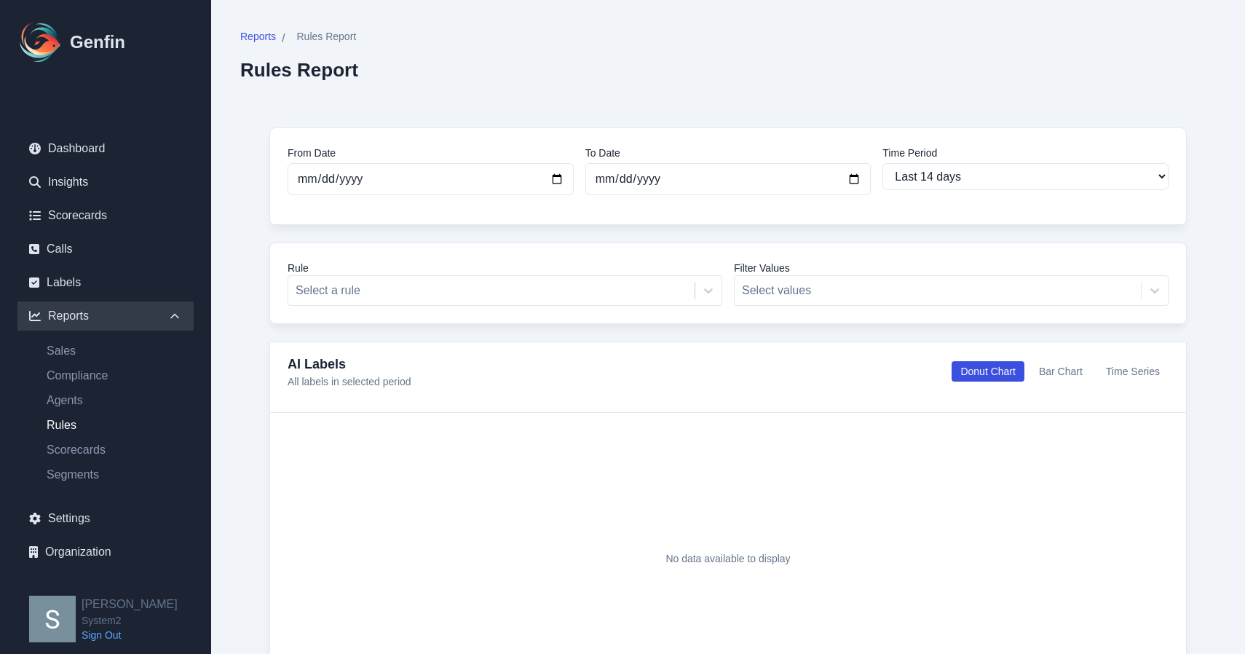
click at [857, 293] on div "Filter Values Select values" at bounding box center [951, 283] width 435 height 45
click at [917, 301] on div "Filter Values Select values" at bounding box center [951, 283] width 435 height 45
click at [1149, 284] on div "Filter Values Select values" at bounding box center [951, 283] width 435 height 45
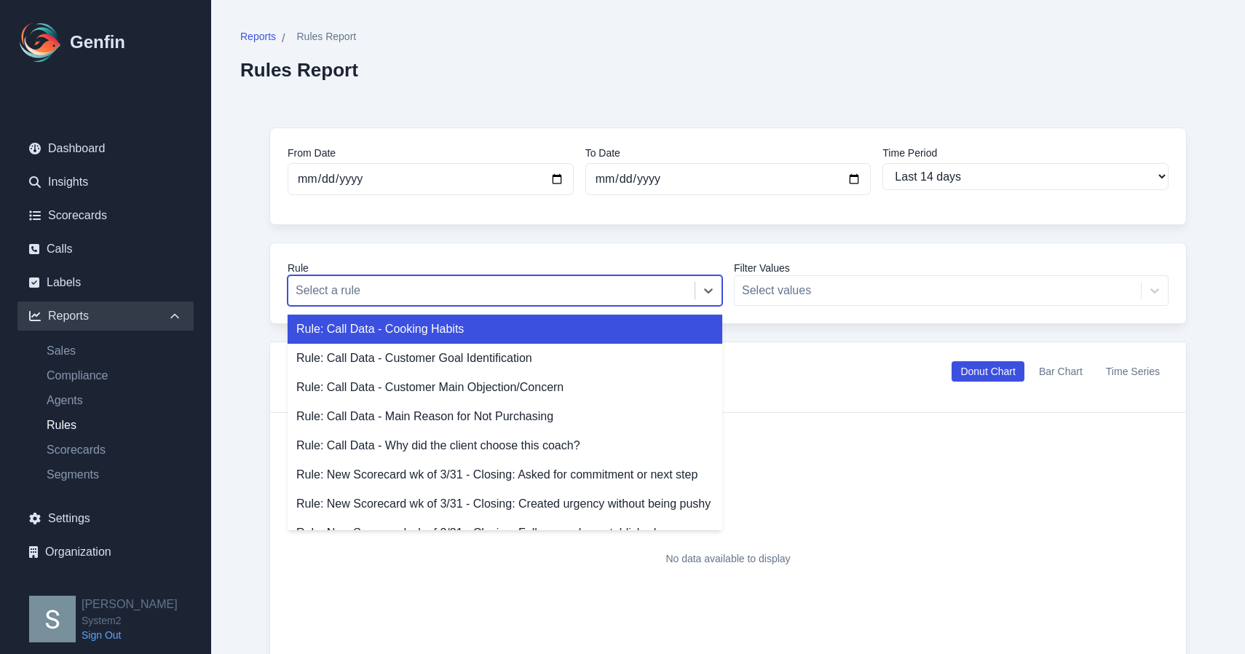
click at [623, 293] on div at bounding box center [492, 290] width 392 height 20
click at [598, 330] on div "Rule: Call Data - Cooking Habits" at bounding box center [505, 328] width 435 height 29
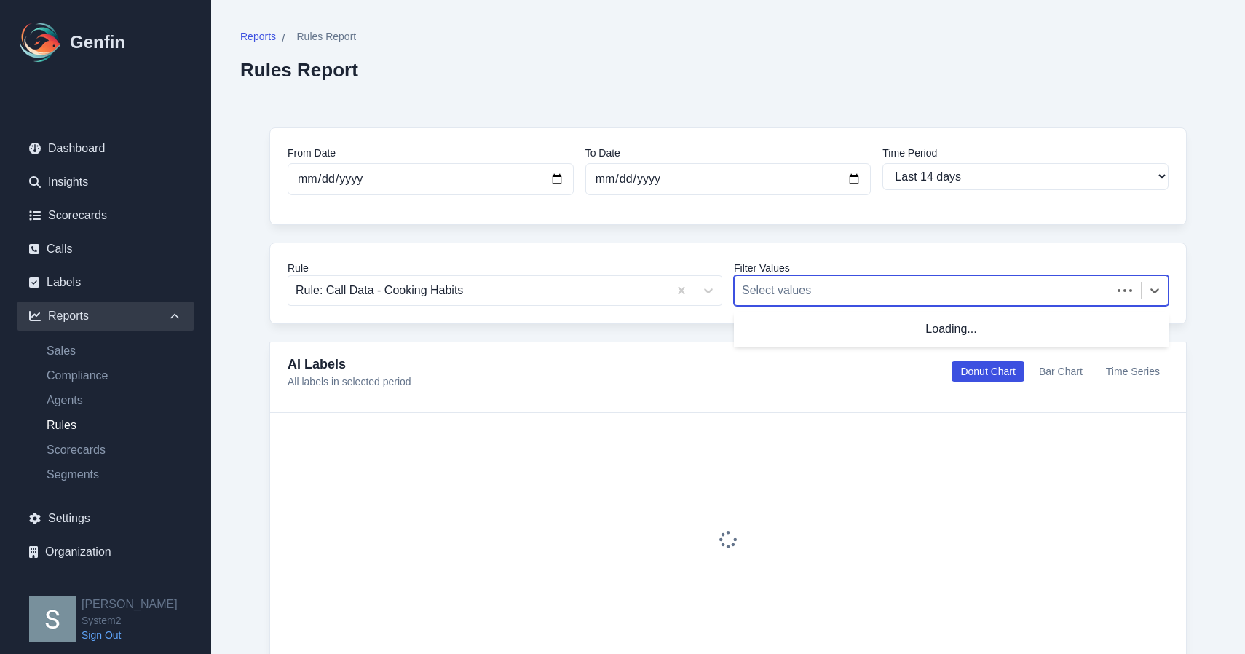
click at [890, 284] on div at bounding box center [923, 290] width 363 height 20
click at [890, 284] on div at bounding box center [938, 290] width 392 height 20
click at [554, 281] on div at bounding box center [478, 290] width 365 height 20
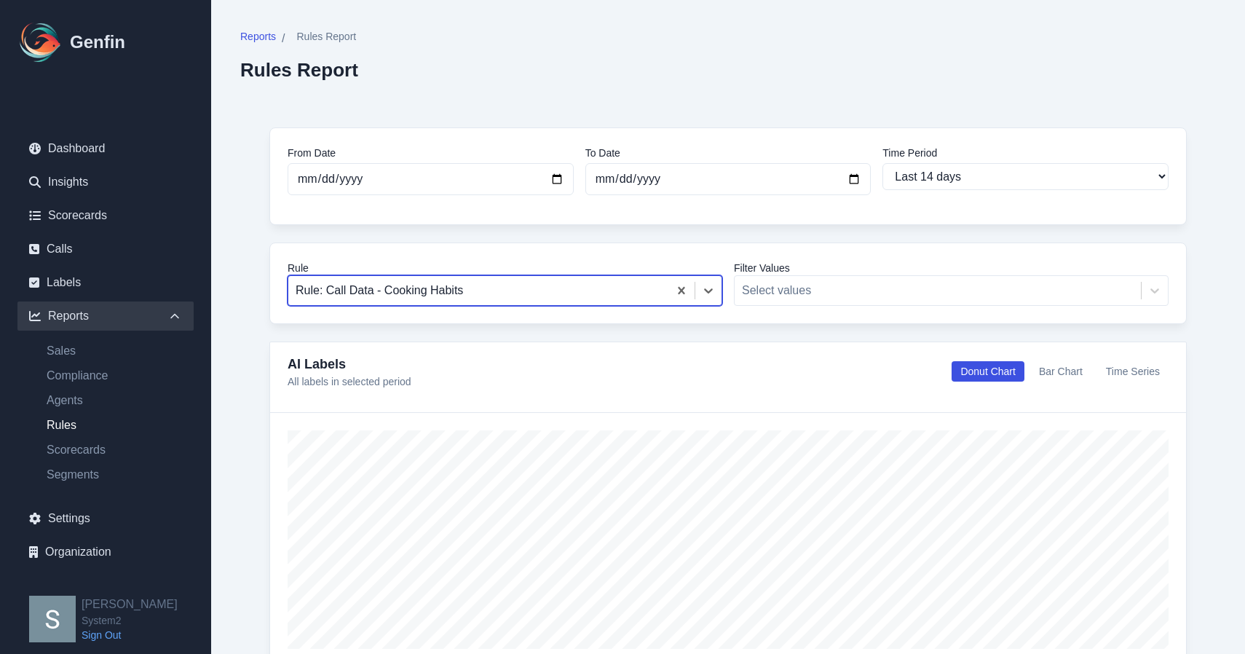
click at [554, 281] on div at bounding box center [478, 290] width 365 height 20
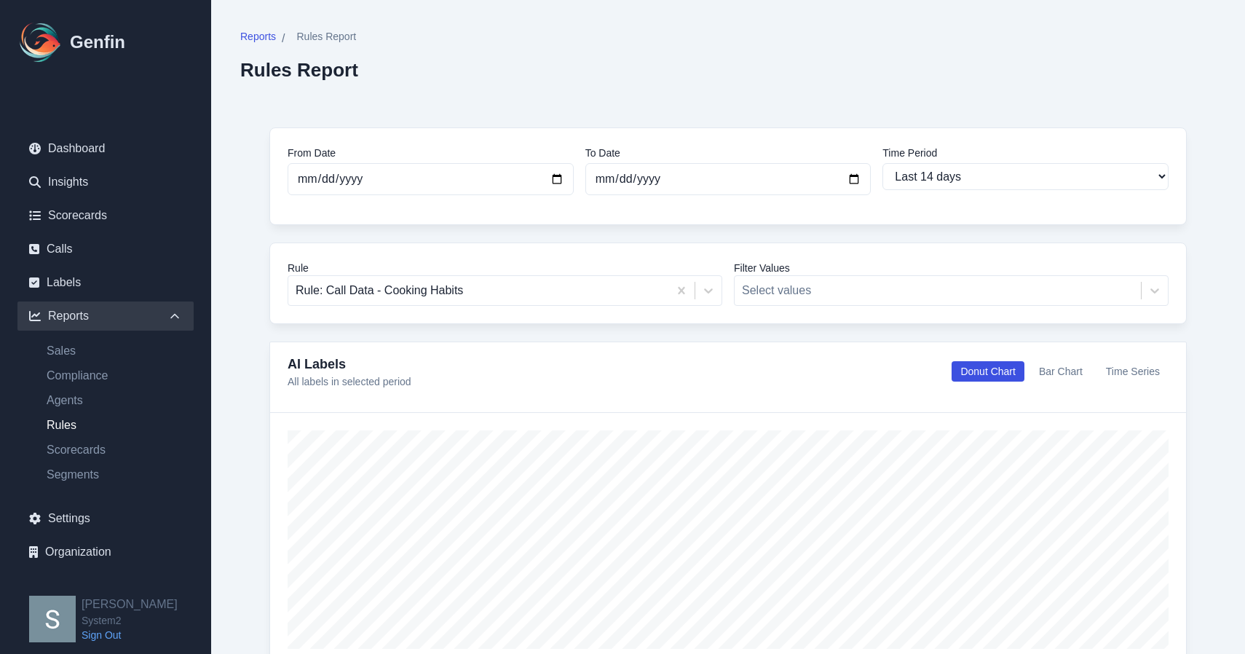
click at [532, 245] on div "Rule Rule: Call Data - Cooking Habits Filter Values Select values" at bounding box center [727, 283] width 917 height 82
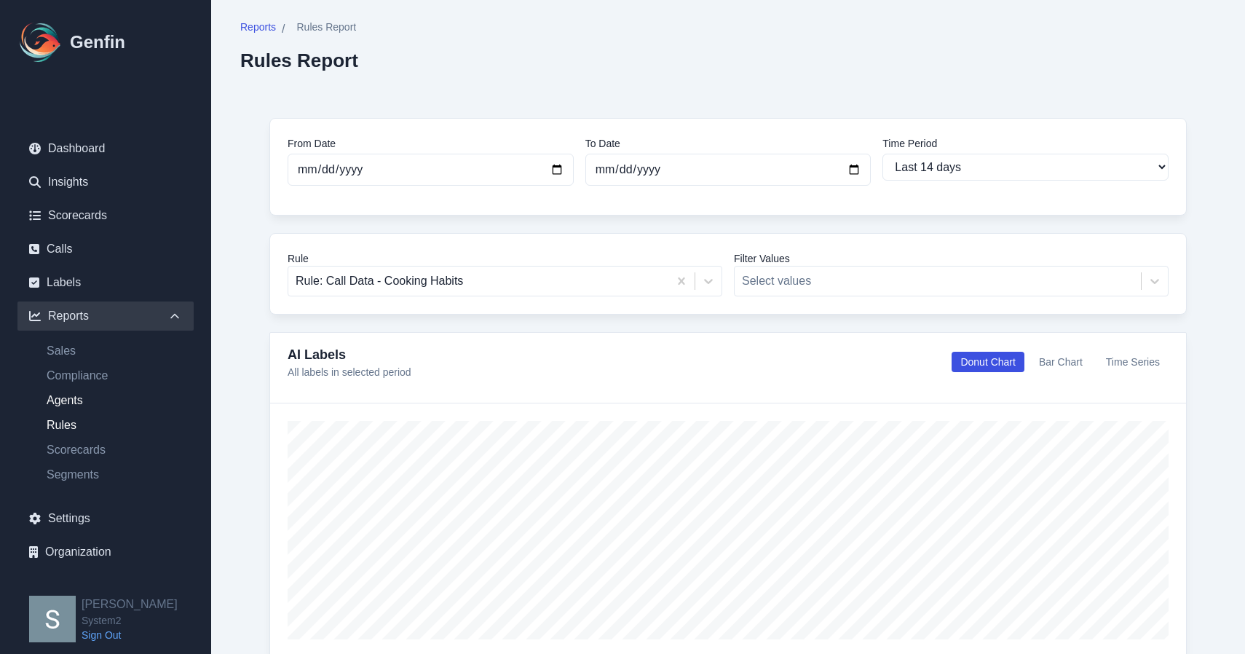
click at [63, 401] on link "Agents" at bounding box center [114, 400] width 159 height 17
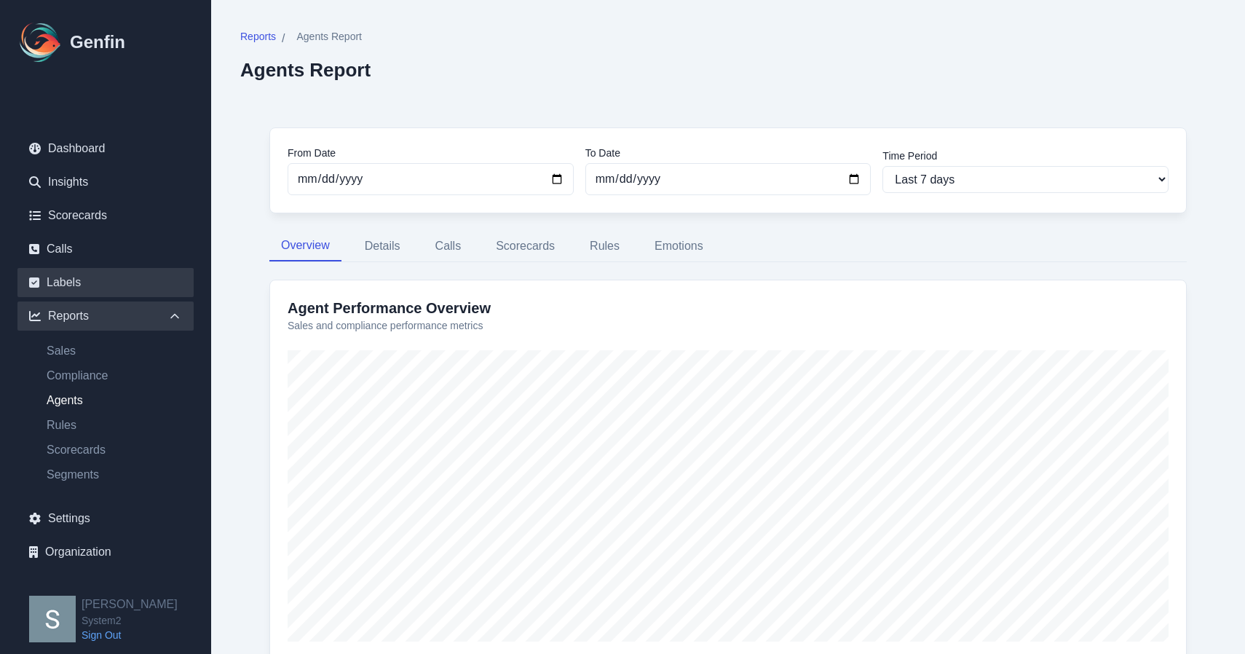
click at [75, 287] on link "Labels" at bounding box center [105, 282] width 176 height 29
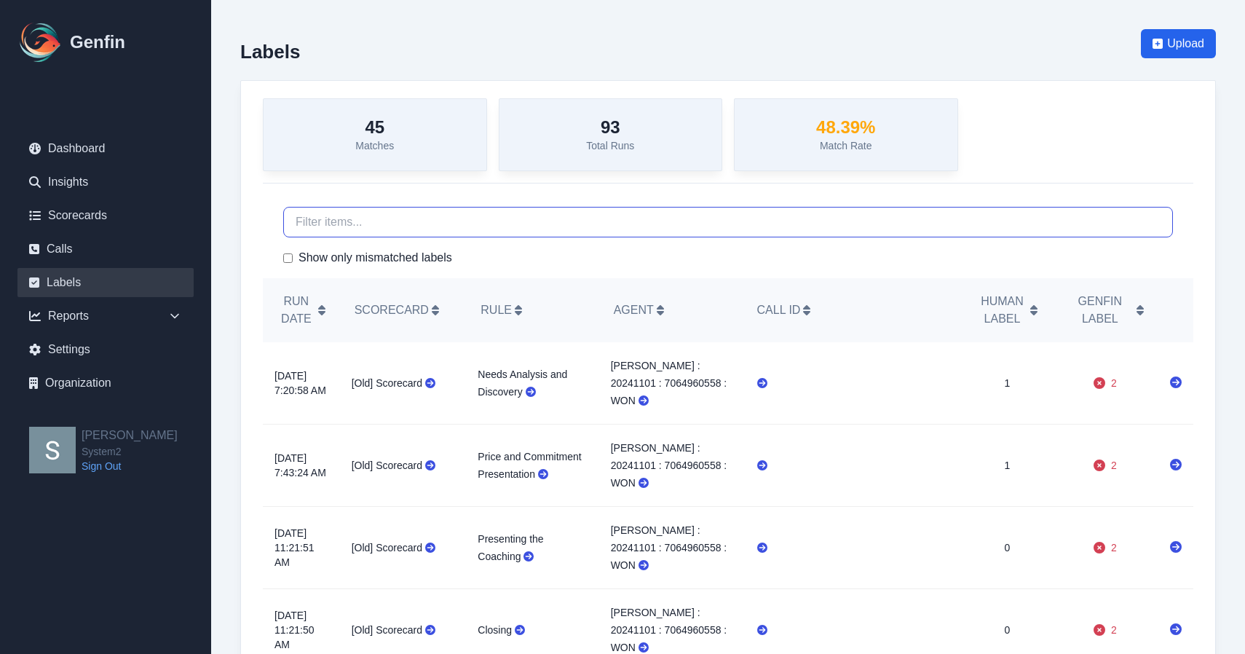
click at [382, 207] on input "text" at bounding box center [728, 222] width 890 height 31
click at [77, 248] on link "Calls" at bounding box center [105, 248] width 176 height 29
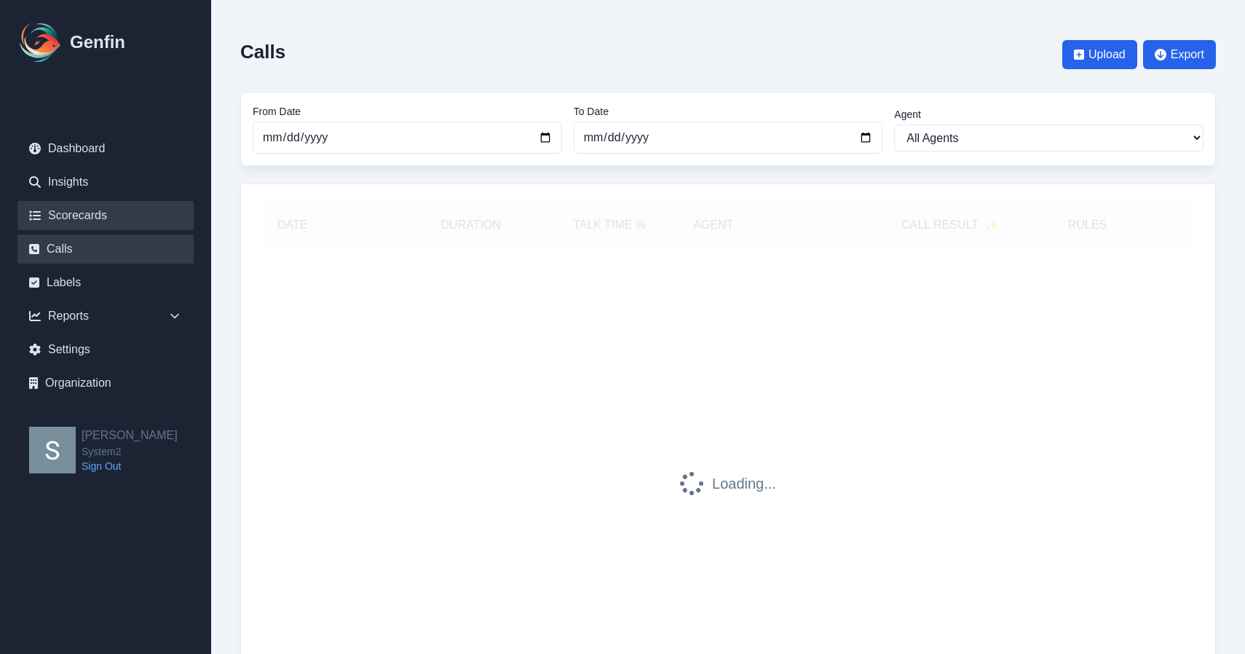
click at [106, 221] on link "Scorecards" at bounding box center [105, 215] width 176 height 29
